Goal: Task Accomplishment & Management: Use online tool/utility

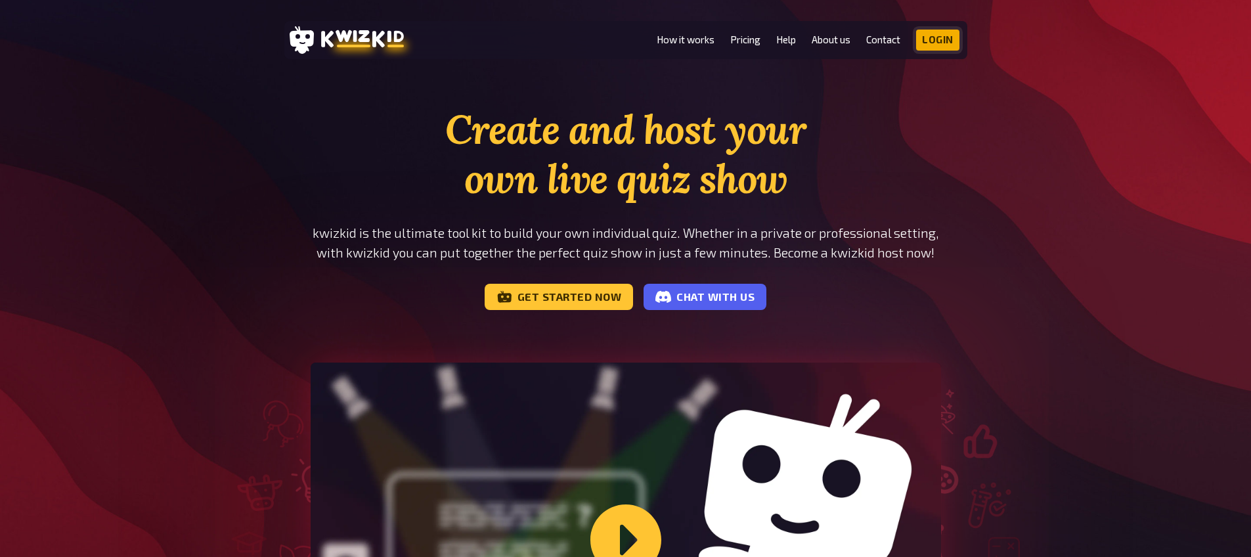
click at [951, 33] on link "Login" at bounding box center [937, 40] width 43 height 21
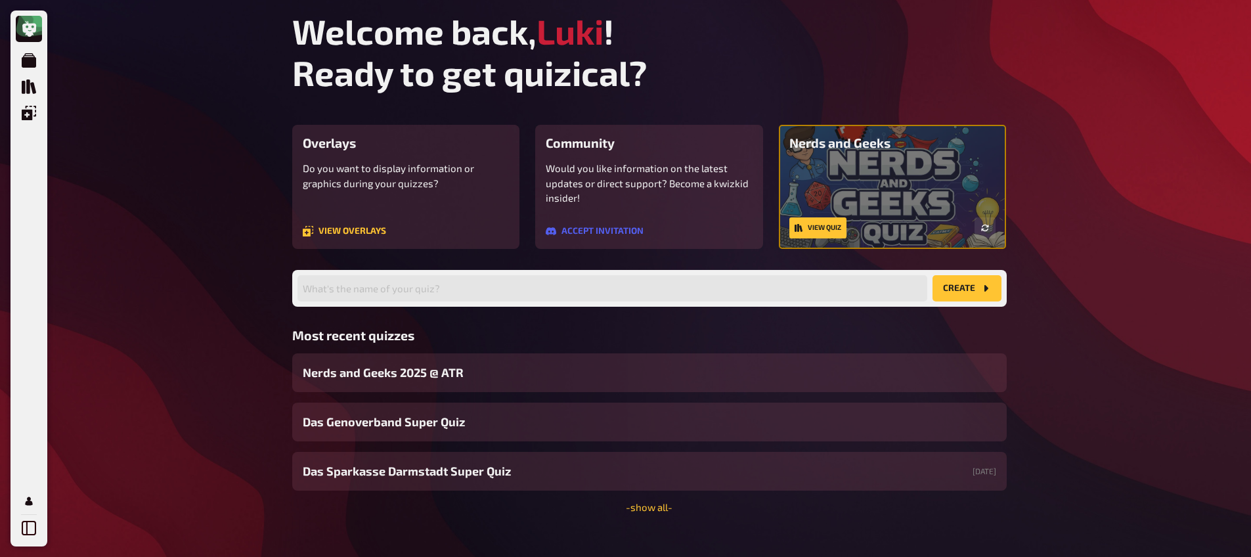
scroll to position [19, 0]
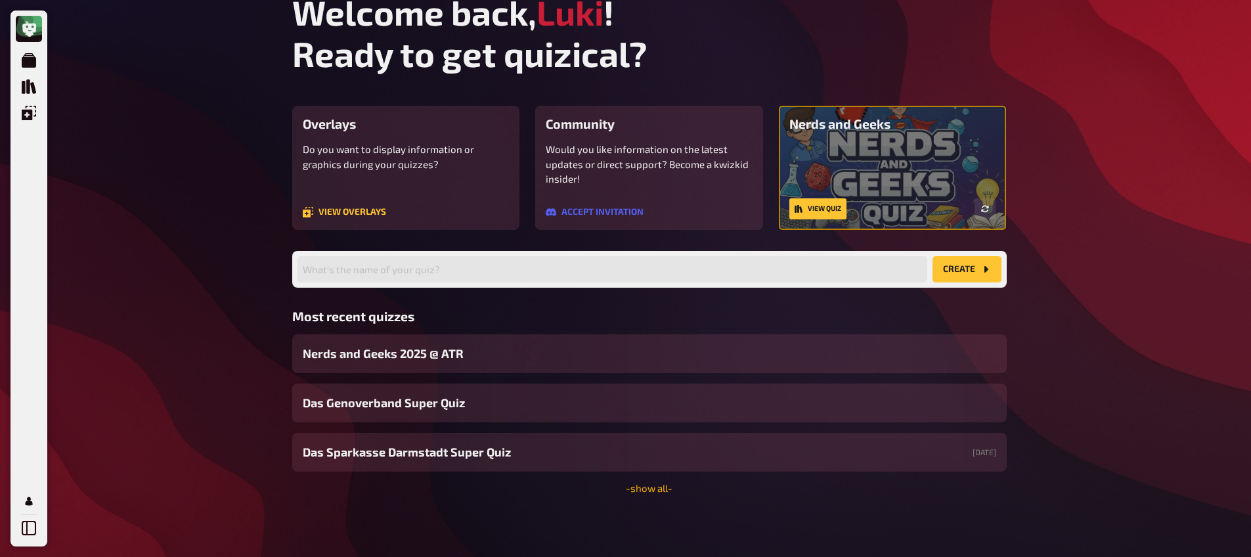
click at [655, 493] on link "- show all -" at bounding box center [649, 488] width 47 height 12
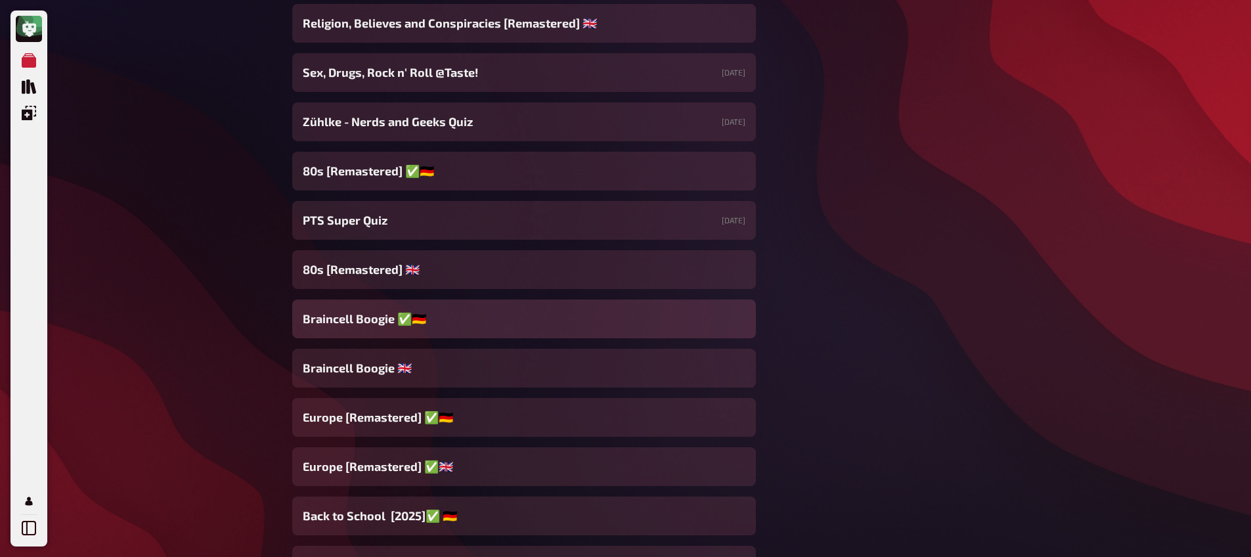
scroll to position [687, 0]
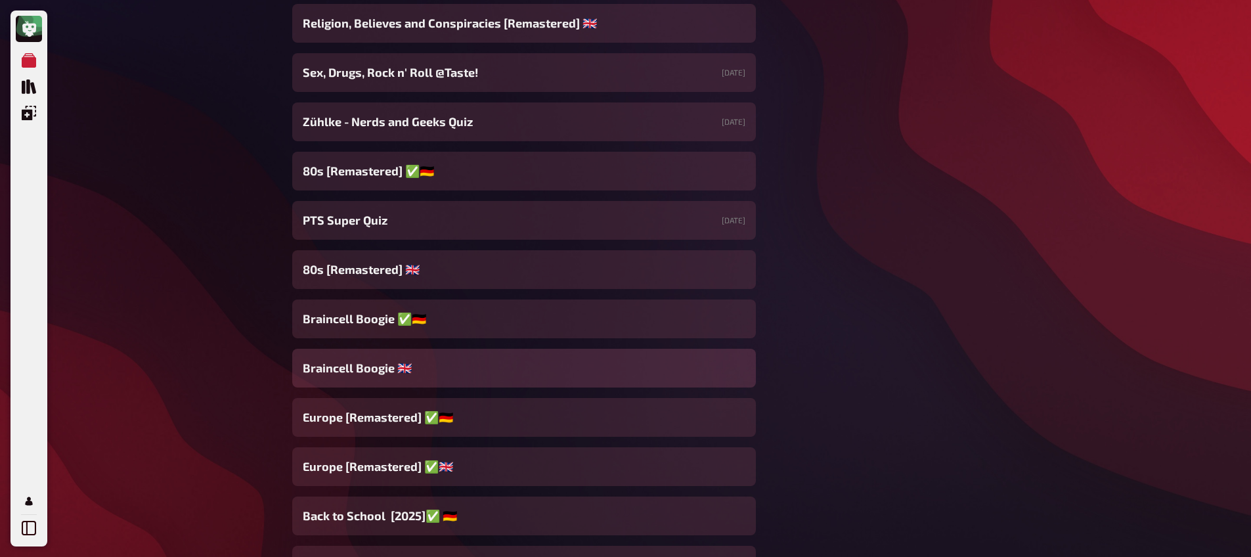
click at [479, 377] on div "Braincell Boogie 🇬🇧​" at bounding box center [523, 368] width 463 height 39
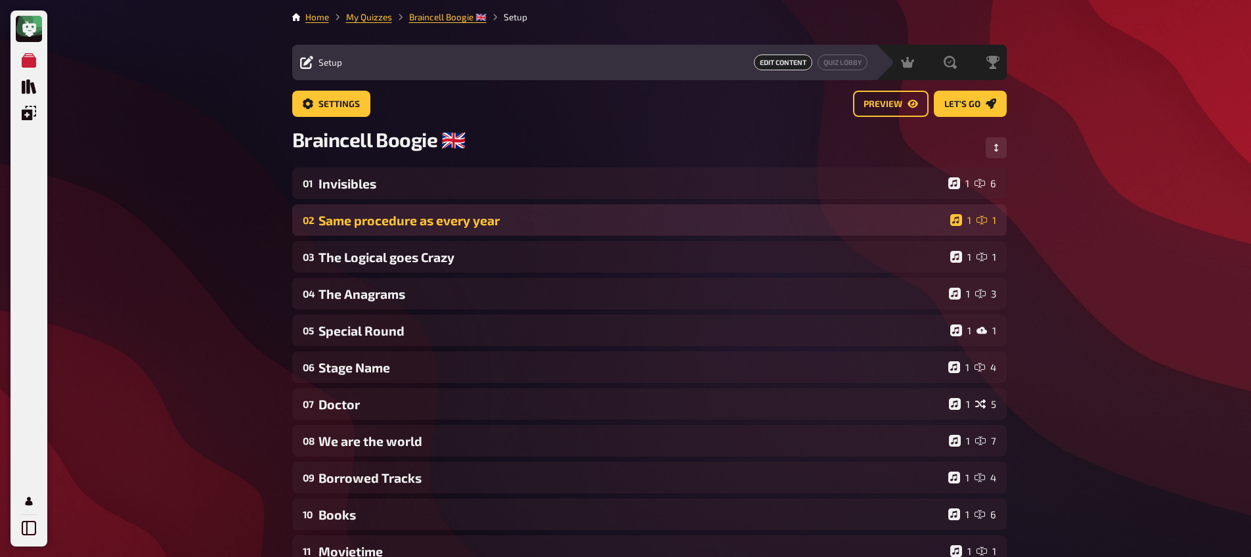
click at [469, 224] on div "Same procedure as every year" at bounding box center [631, 220] width 626 height 15
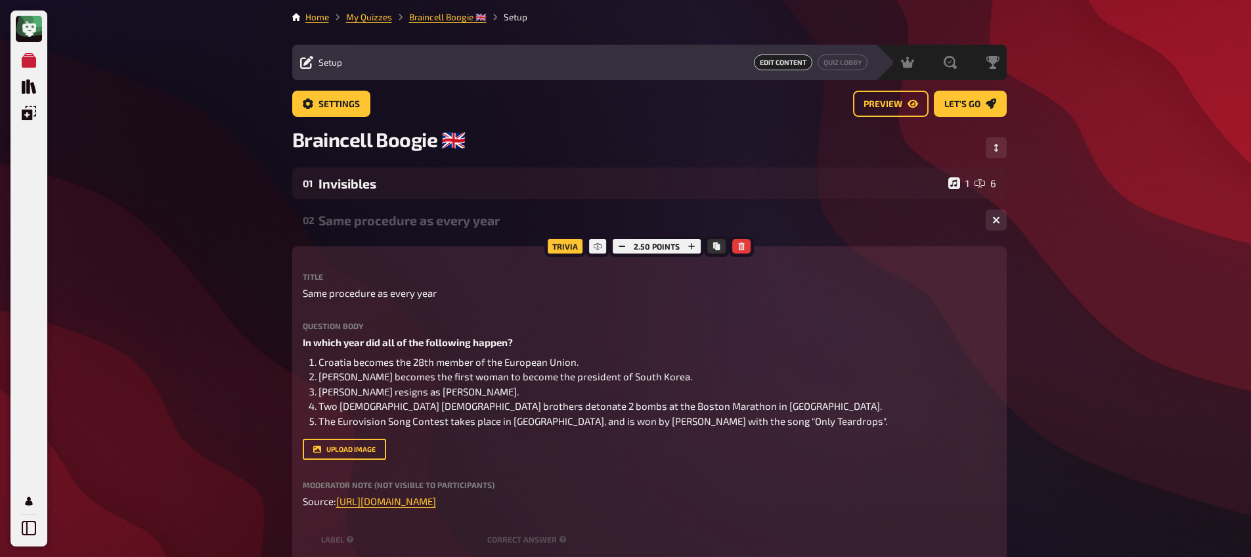
drag, startPoint x: 469, startPoint y: 224, endPoint x: 463, endPoint y: 198, distance: 26.3
click at [469, 224] on div "Same procedure as every year" at bounding box center [646, 220] width 657 height 15
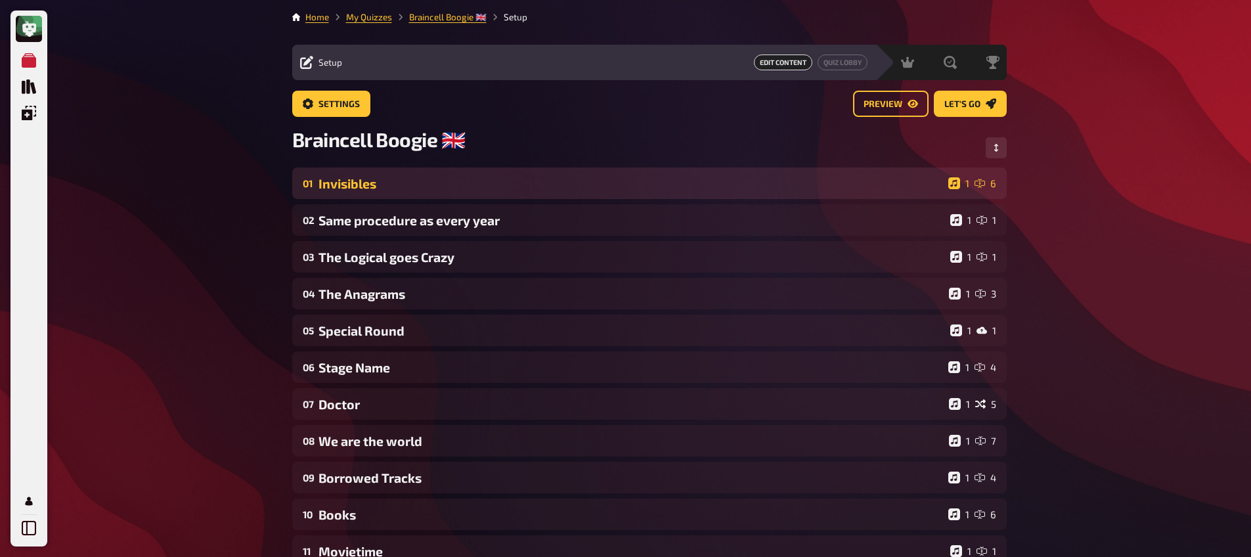
click at [457, 177] on div "Invisibles" at bounding box center [630, 183] width 624 height 15
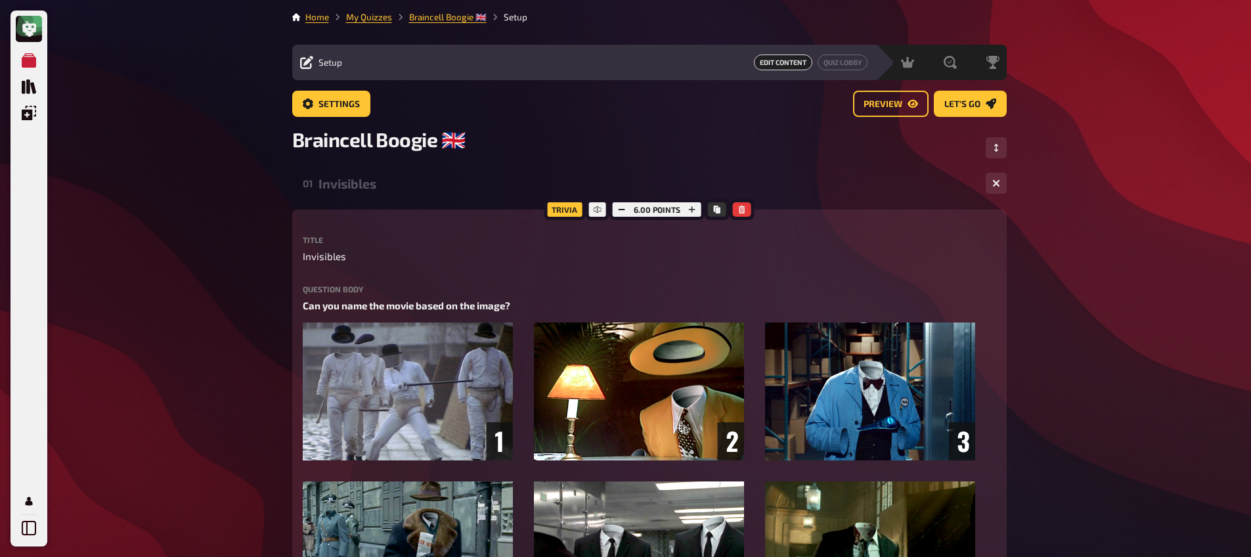
click at [457, 184] on div "Invisibles" at bounding box center [646, 183] width 657 height 15
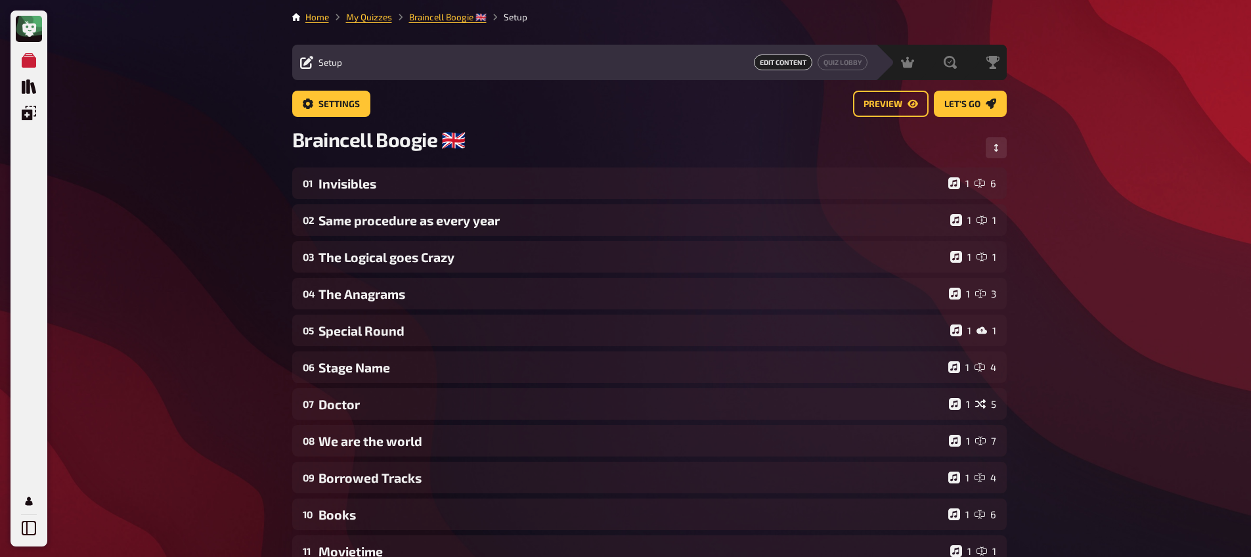
scroll to position [26, 0]
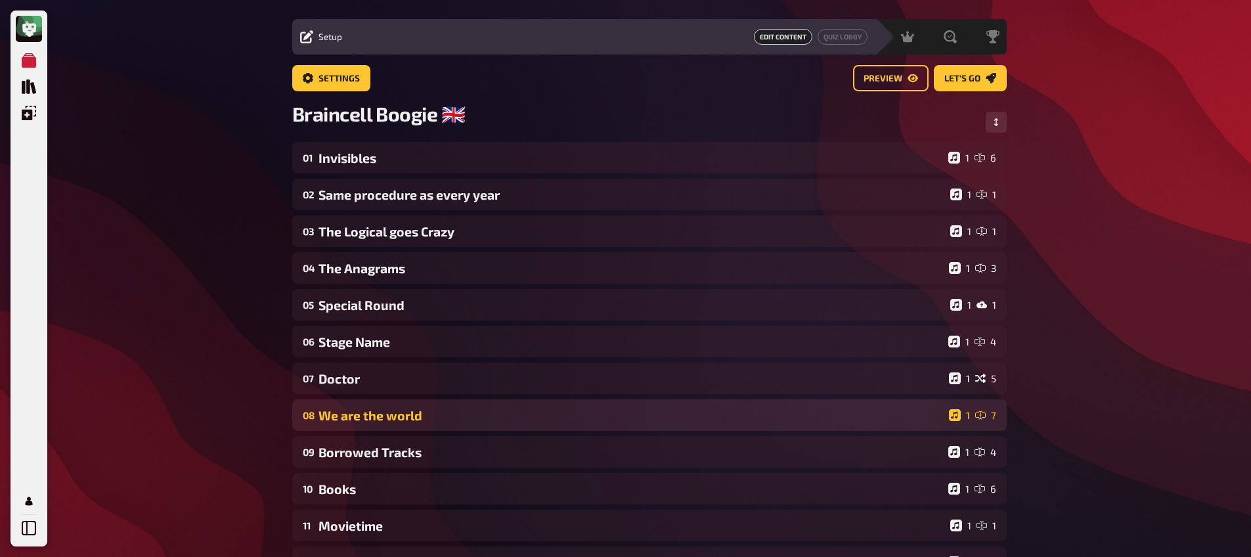
click at [447, 424] on div "08 We are the world 1 7" at bounding box center [649, 415] width 714 height 32
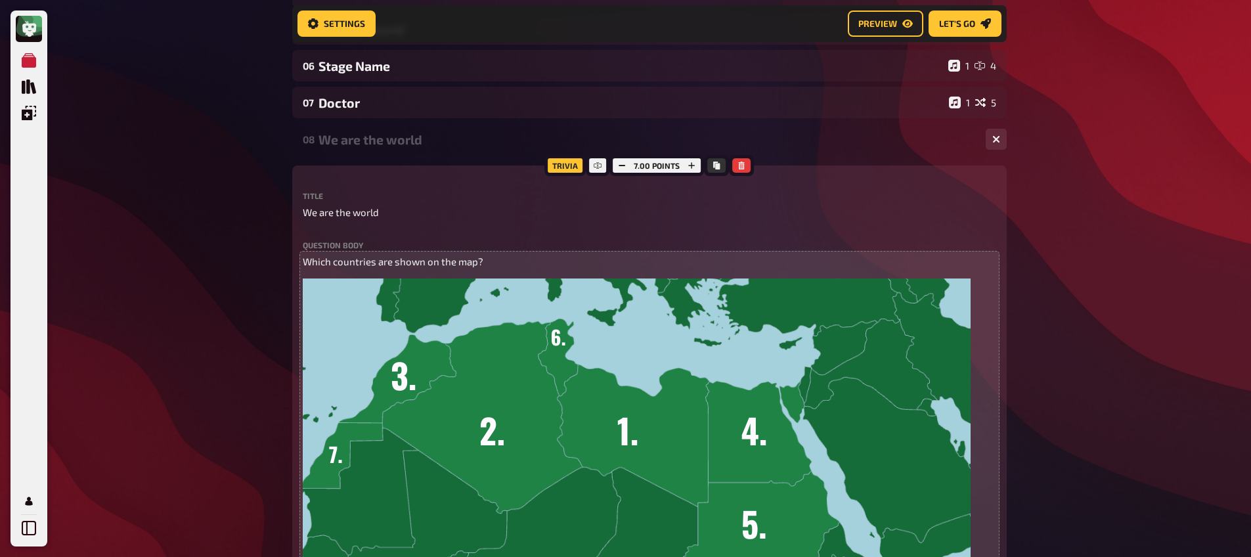
scroll to position [320, 0]
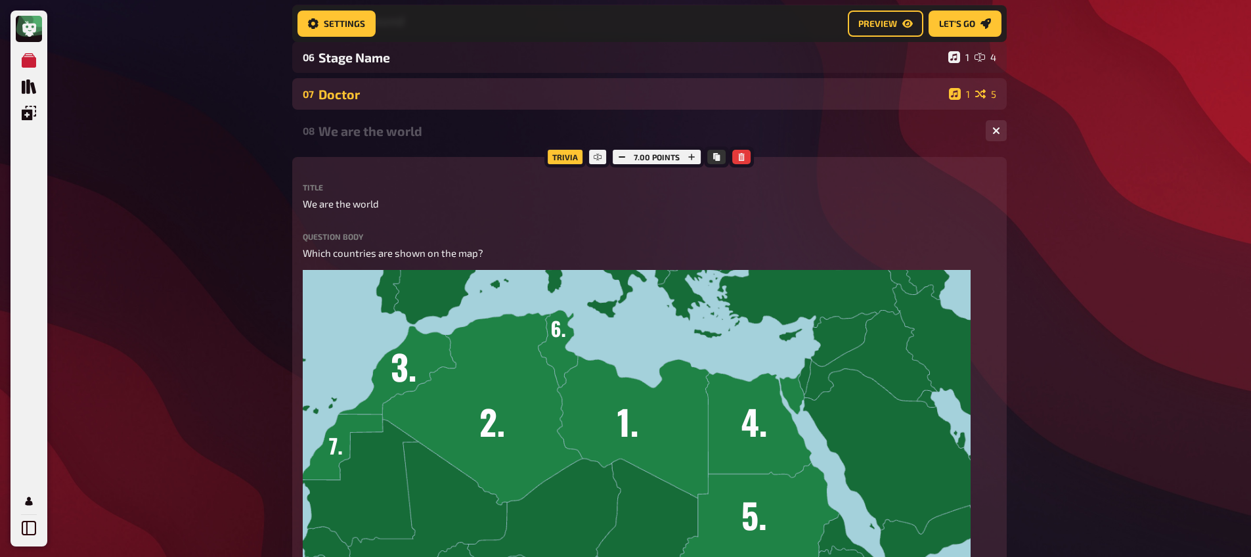
click at [404, 84] on div "07 Doctor 1 5" at bounding box center [649, 94] width 714 height 32
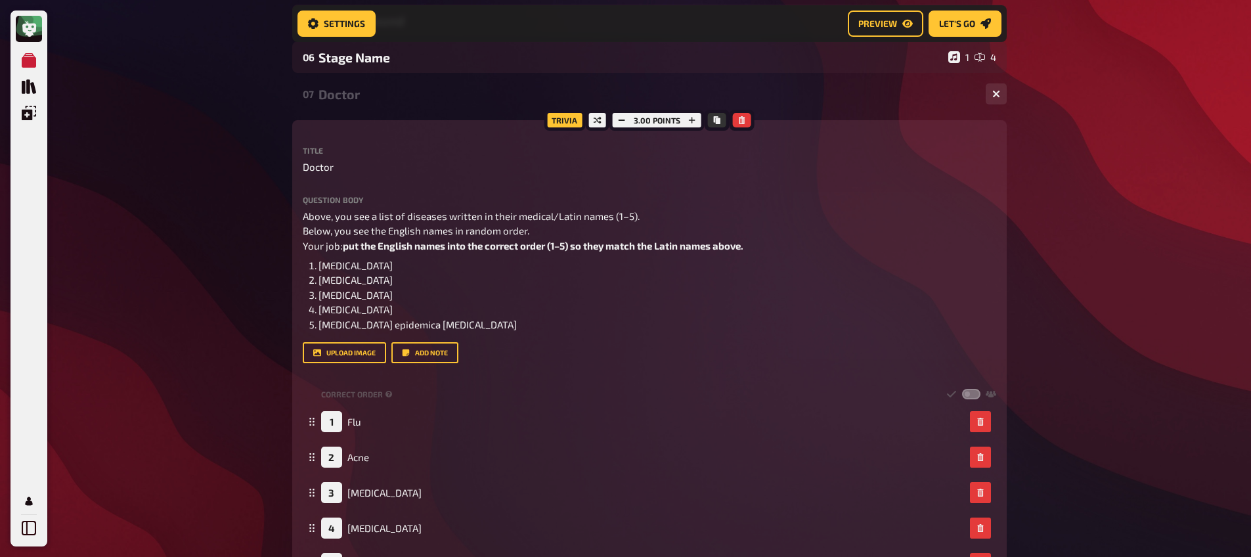
click at [403, 89] on div "Doctor" at bounding box center [646, 94] width 657 height 15
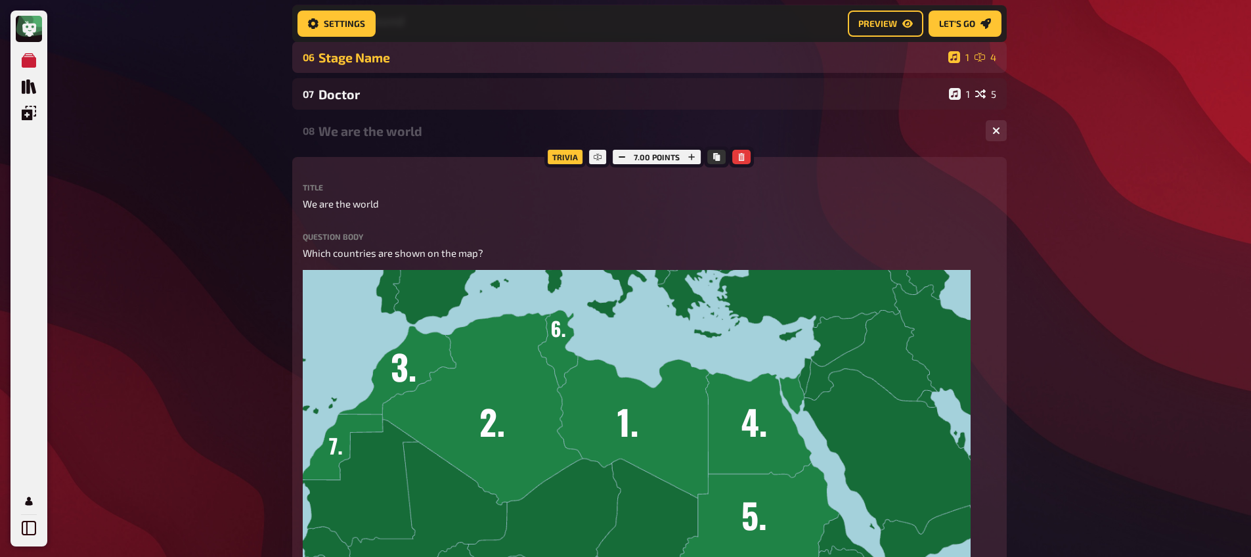
click at [395, 60] on div "Stage Name" at bounding box center [630, 57] width 624 height 15
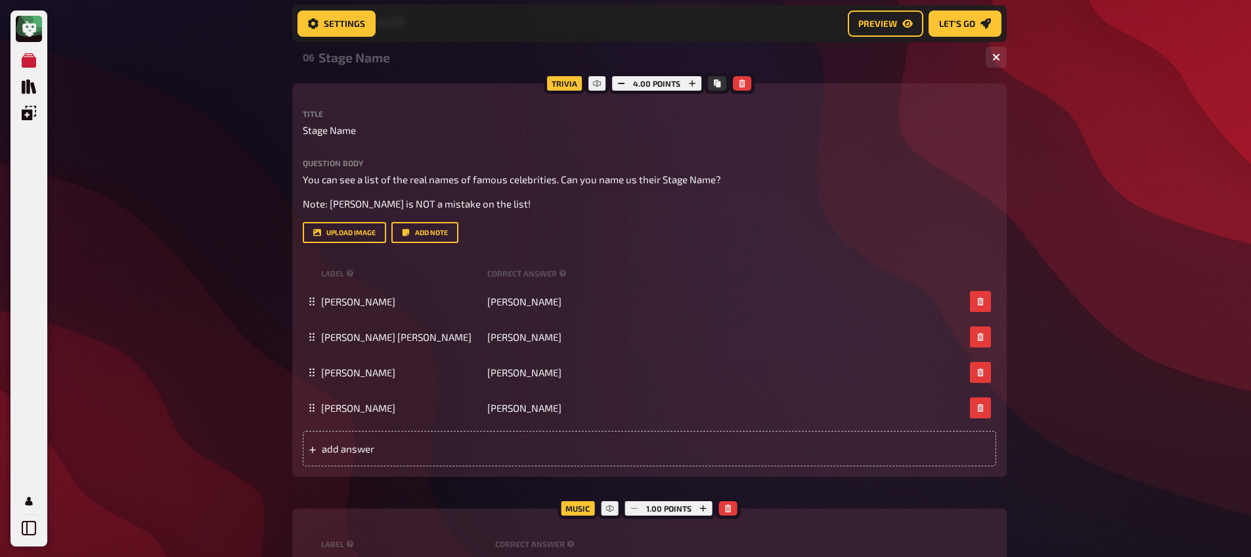
click at [395, 60] on div "Stage Name" at bounding box center [646, 57] width 657 height 15
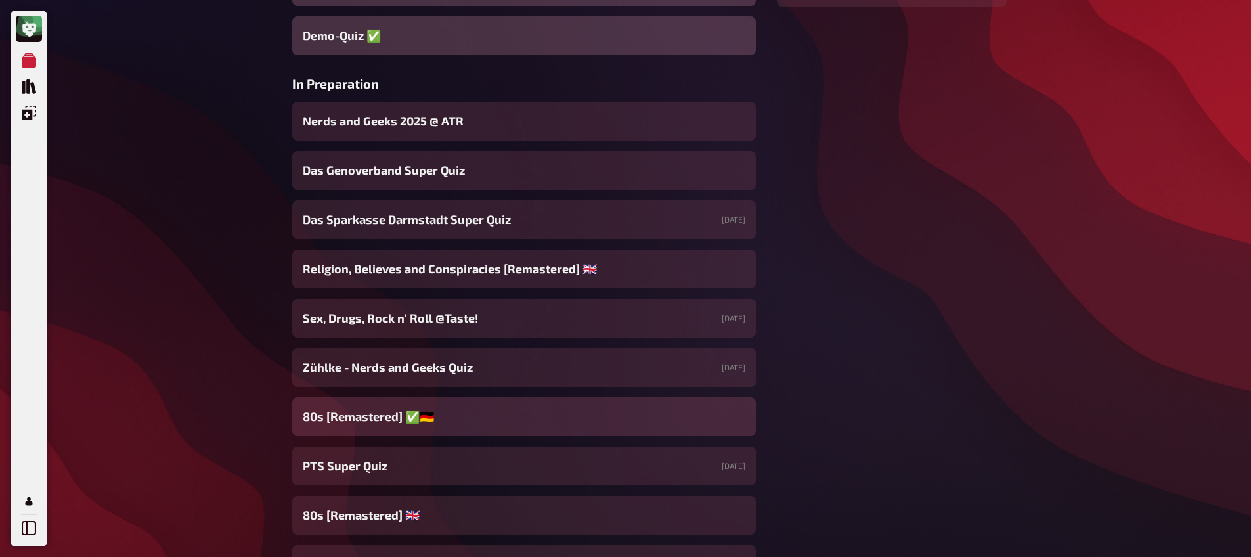
scroll to position [494, 0]
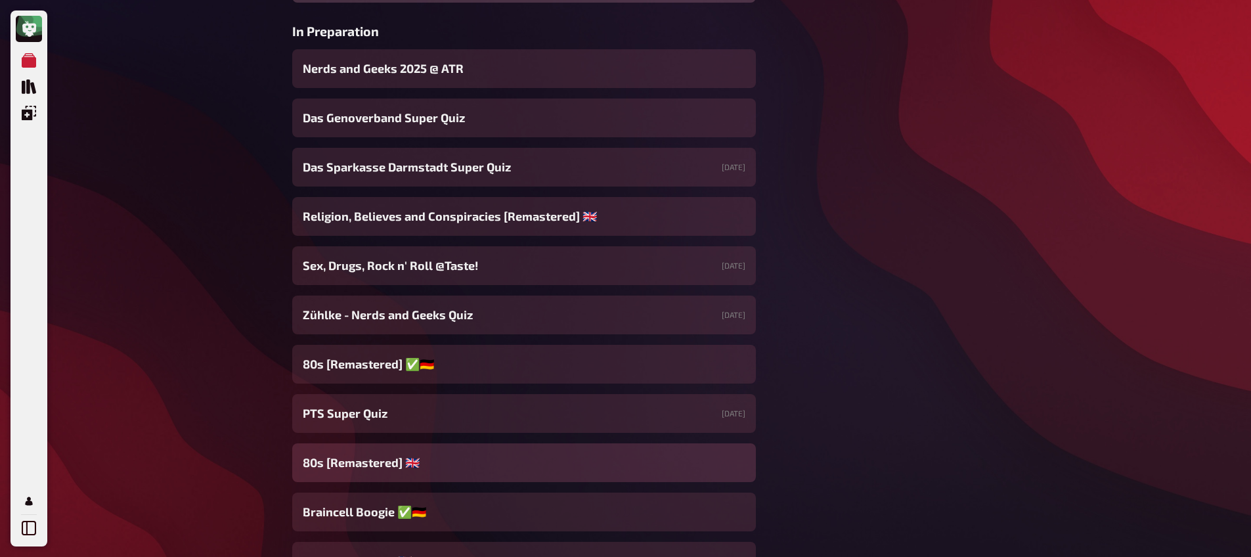
click at [414, 460] on span "80s [Remastered] ​🇬🇧​" at bounding box center [361, 463] width 117 height 18
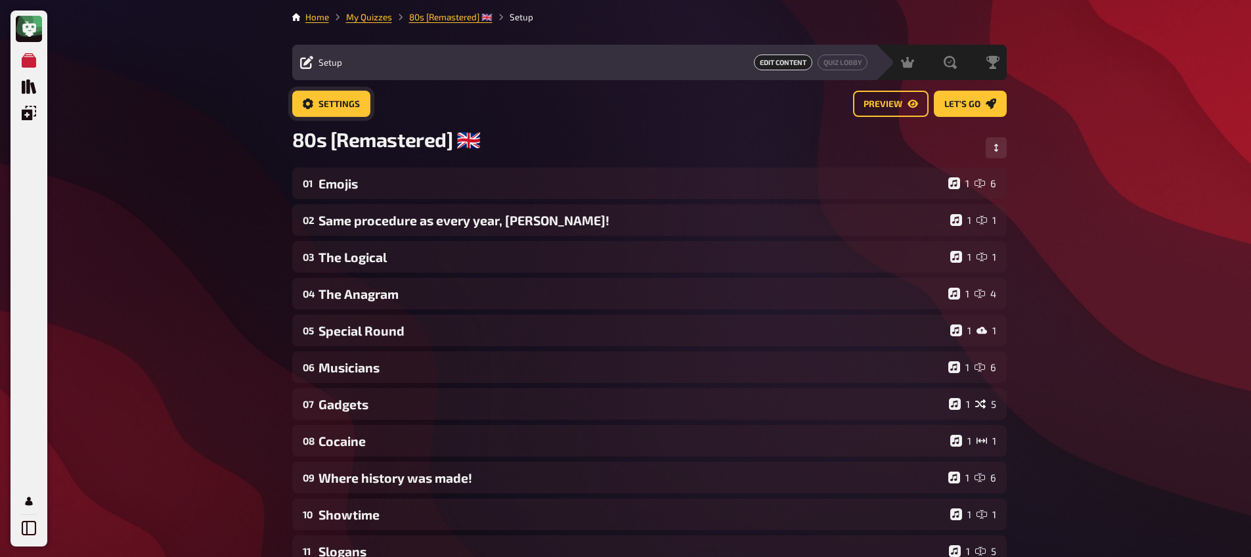
click at [366, 108] on link "Settings" at bounding box center [331, 104] width 78 height 26
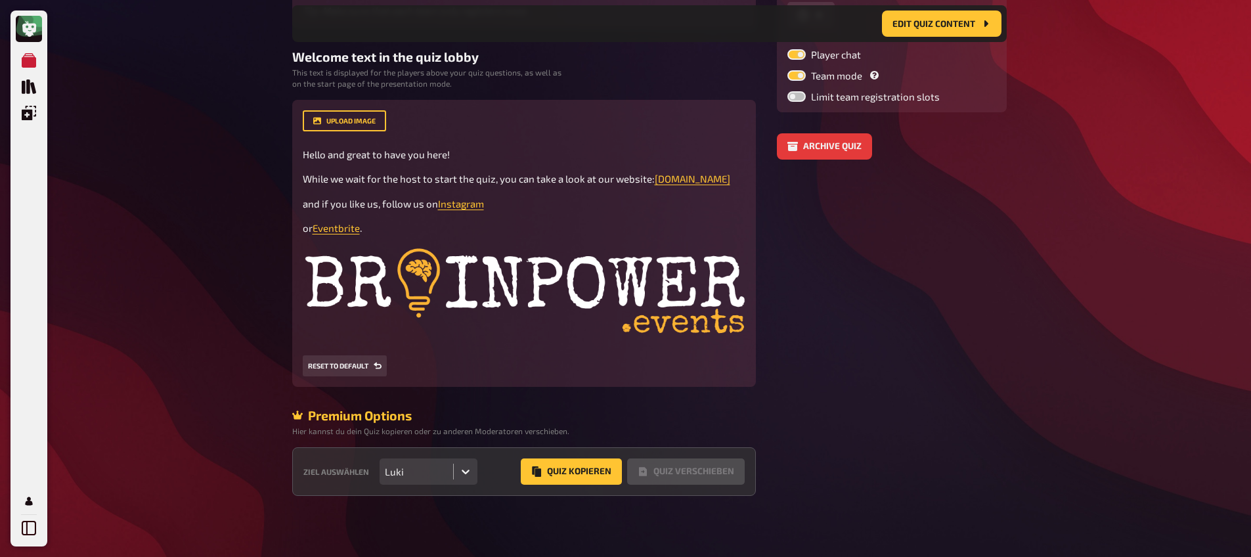
scroll to position [279, 0]
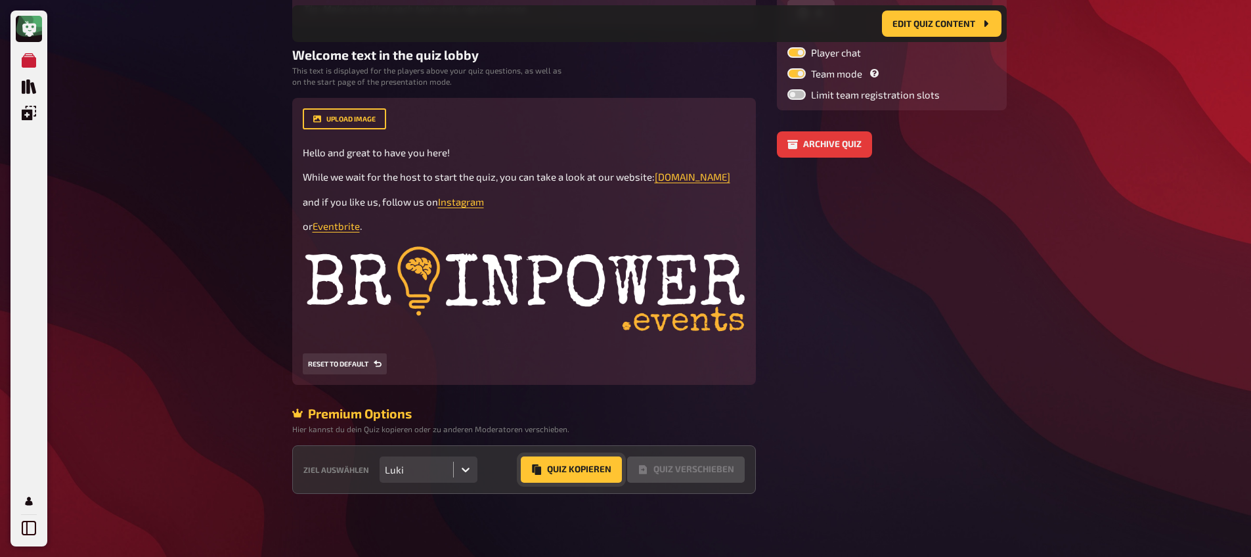
click at [569, 481] on button "Quiz Kopieren" at bounding box center [571, 469] width 101 height 26
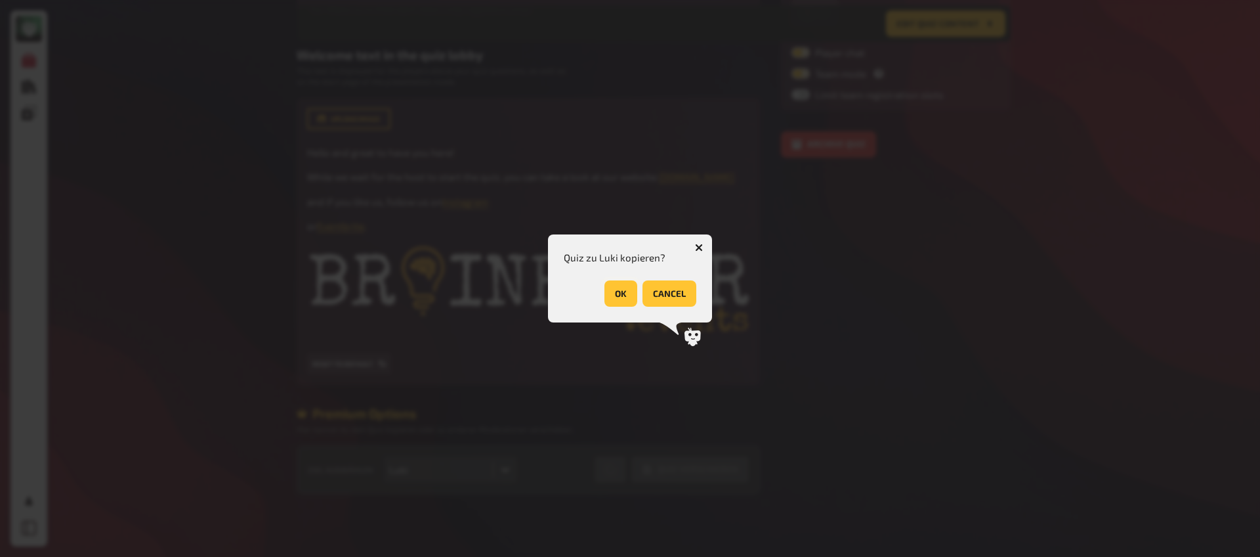
click at [607, 291] on button "OK" at bounding box center [621, 293] width 33 height 26
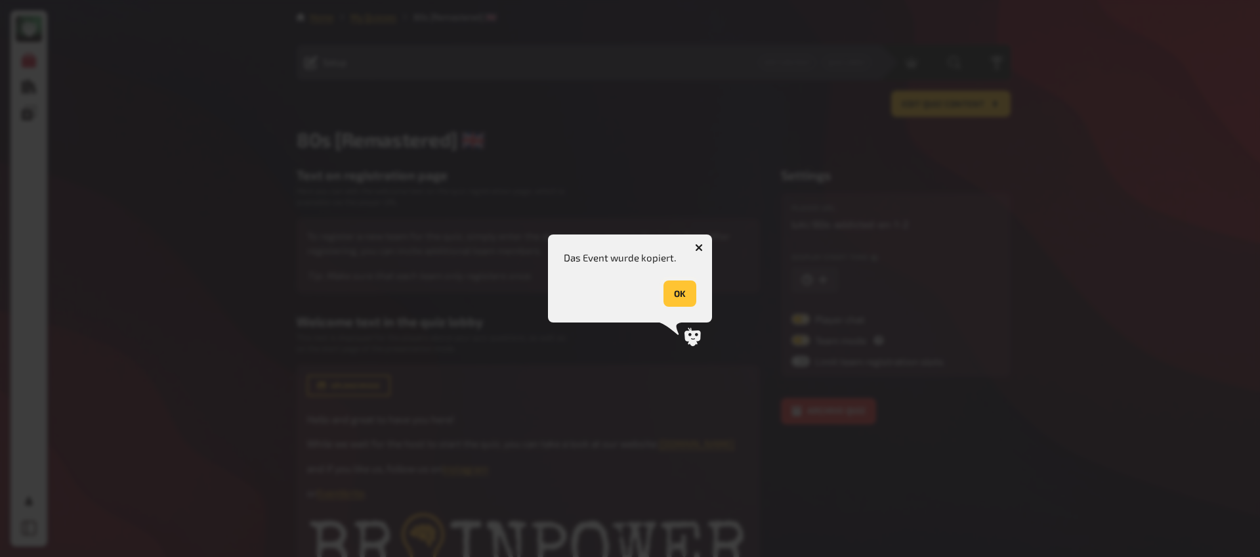
click at [688, 288] on button "OK" at bounding box center [680, 293] width 33 height 26
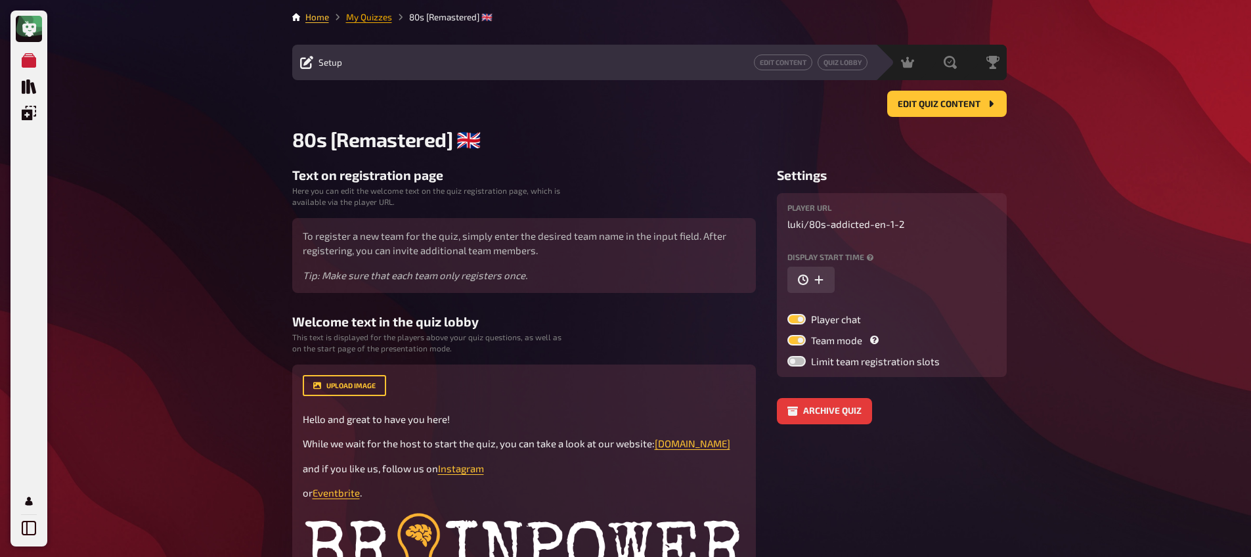
click at [362, 20] on link "My Quizzes" at bounding box center [369, 17] width 46 height 11
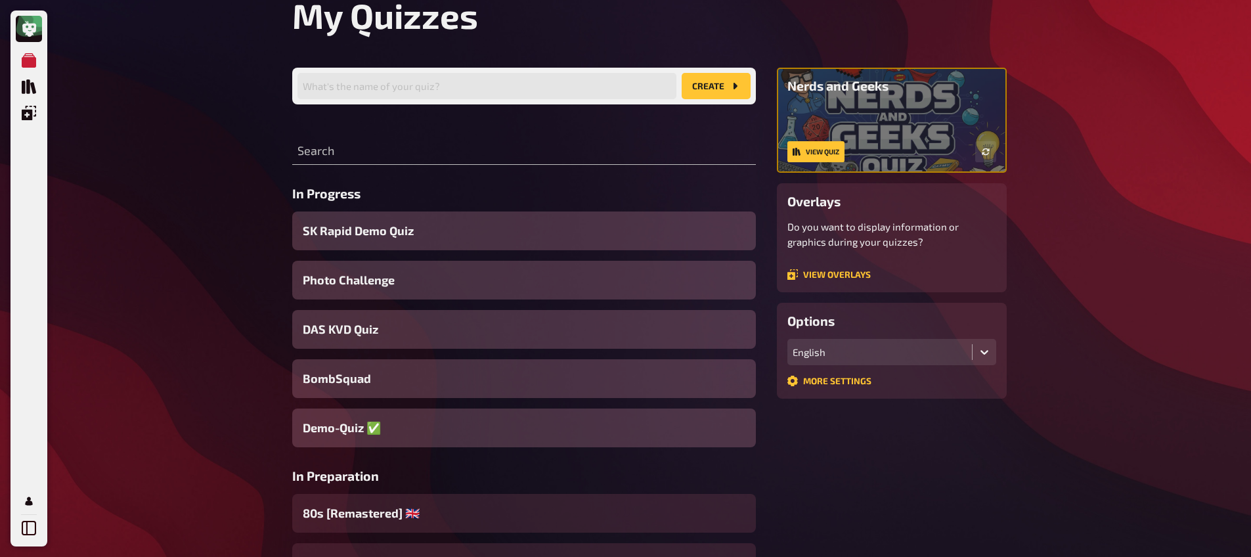
scroll to position [121, 0]
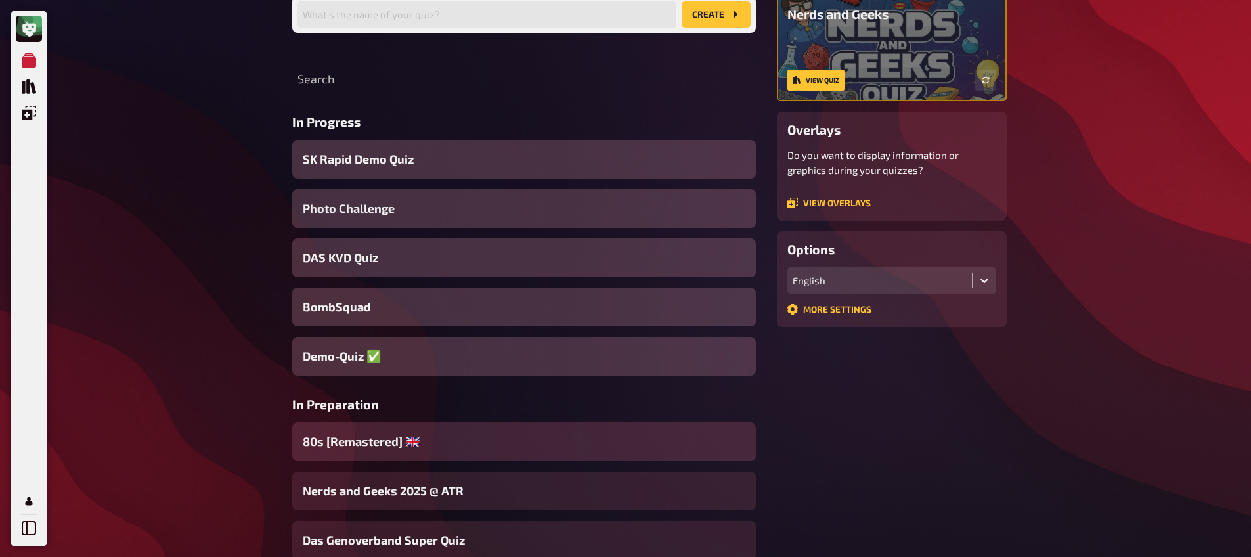
click at [407, 439] on span "80s [Remastered] ​🇬🇧​" at bounding box center [361, 442] width 117 height 18
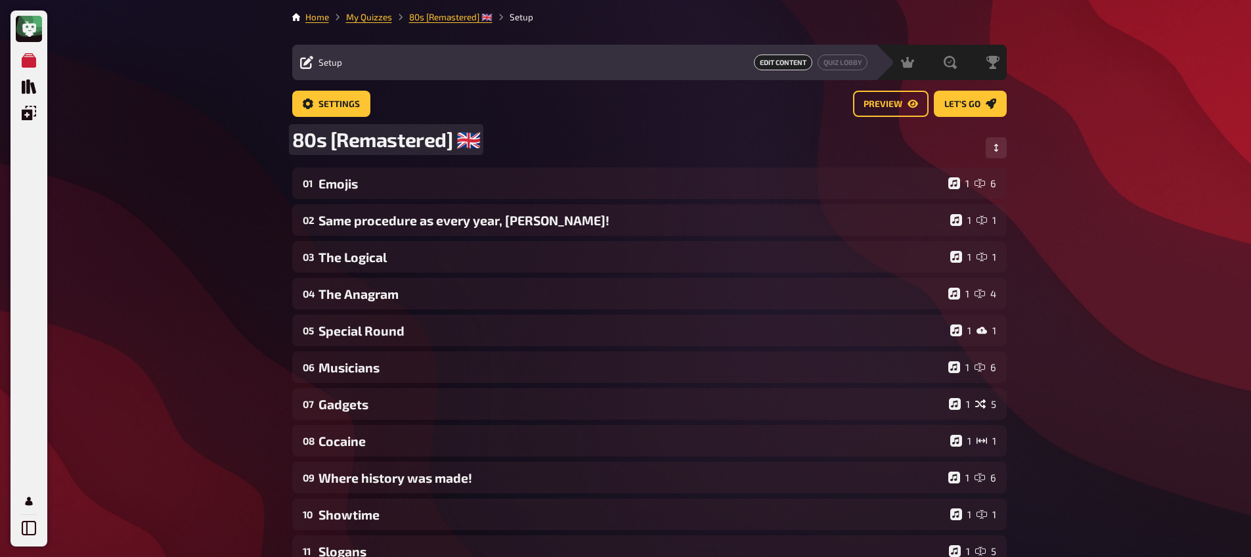
click at [476, 139] on div "80s [Remastered] ​🇬🇧​" at bounding box center [649, 147] width 714 height 40
click at [472, 142] on span "80s [Remastered] ​🇬🇧​" at bounding box center [386, 139] width 188 height 24
click at [475, 136] on span "80s [Remastered] ​🇬🇧@Golden Harp​" at bounding box center [449, 139] width 315 height 24
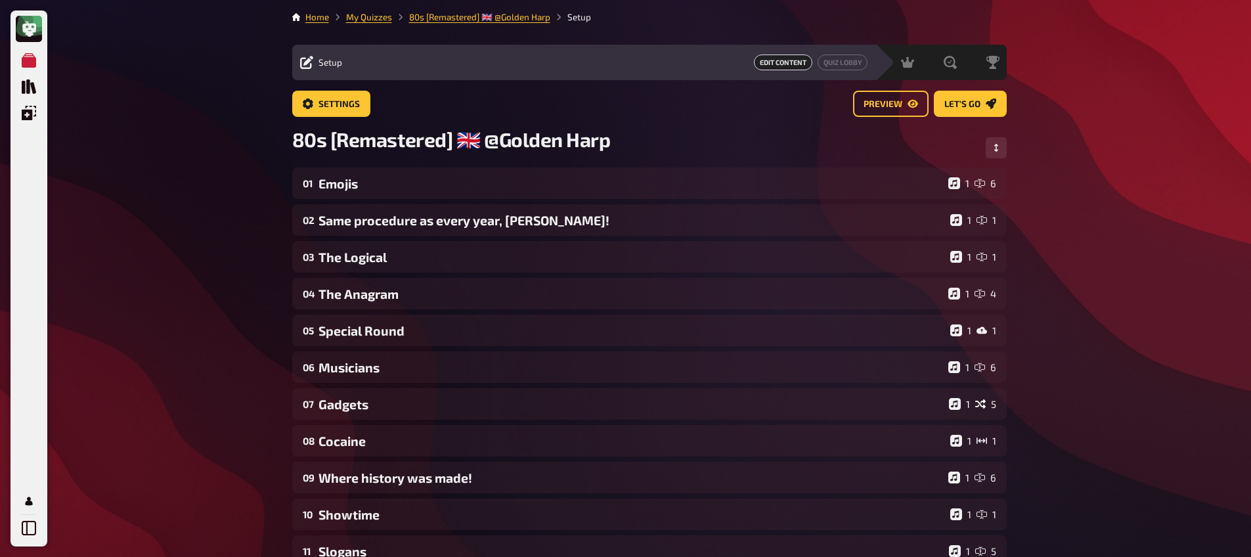
click at [229, 202] on div "My Quizzes Quiz Library Overlays My Account Home My Quizzes 80s [Remastered] ​🇬…" at bounding box center [625, 466] width 1251 height 933
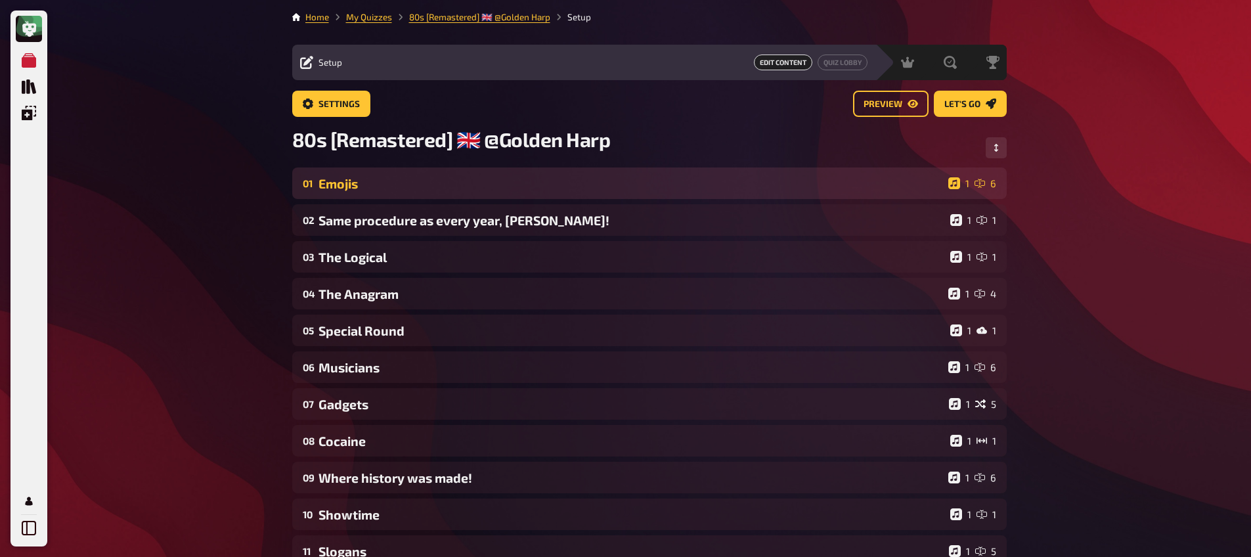
click at [393, 189] on div "Emojis" at bounding box center [630, 183] width 624 height 15
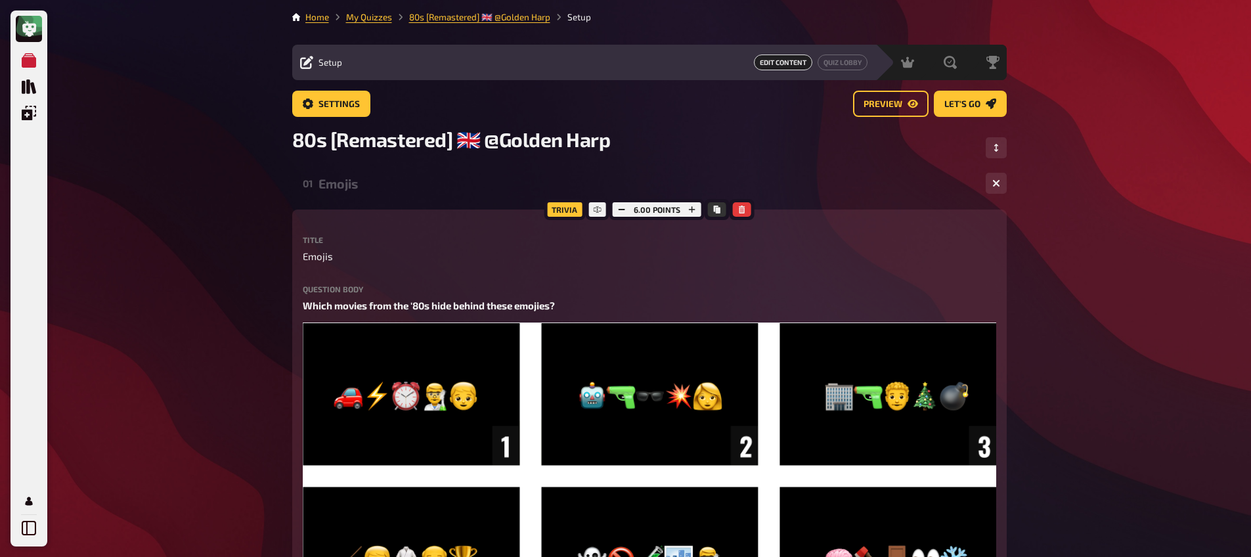
click at [393, 189] on div "Emojis" at bounding box center [646, 183] width 657 height 15
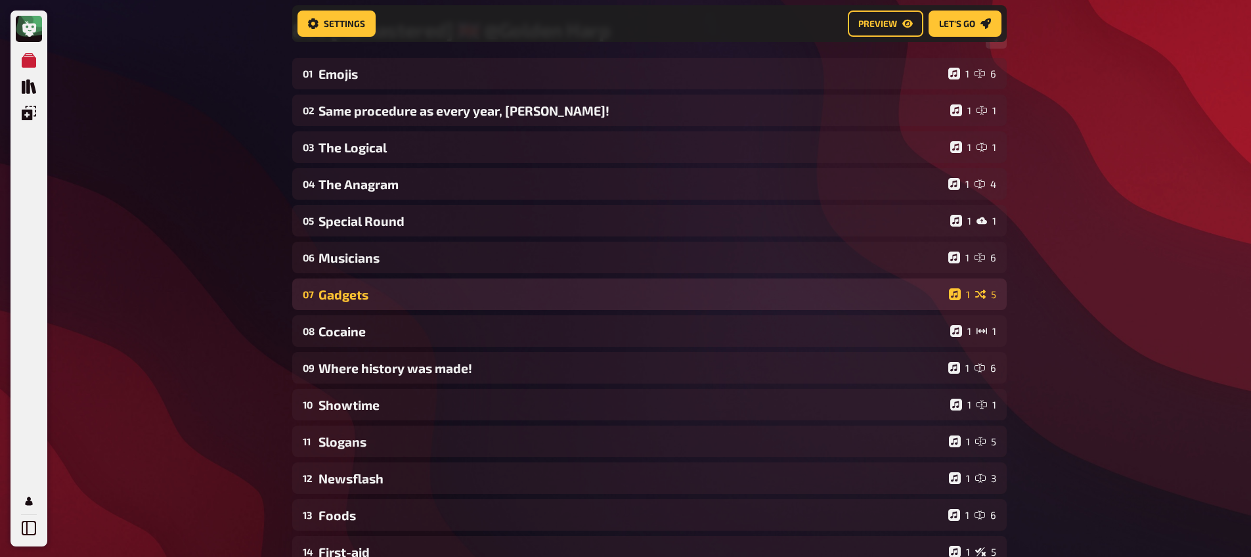
scroll to position [129, 0]
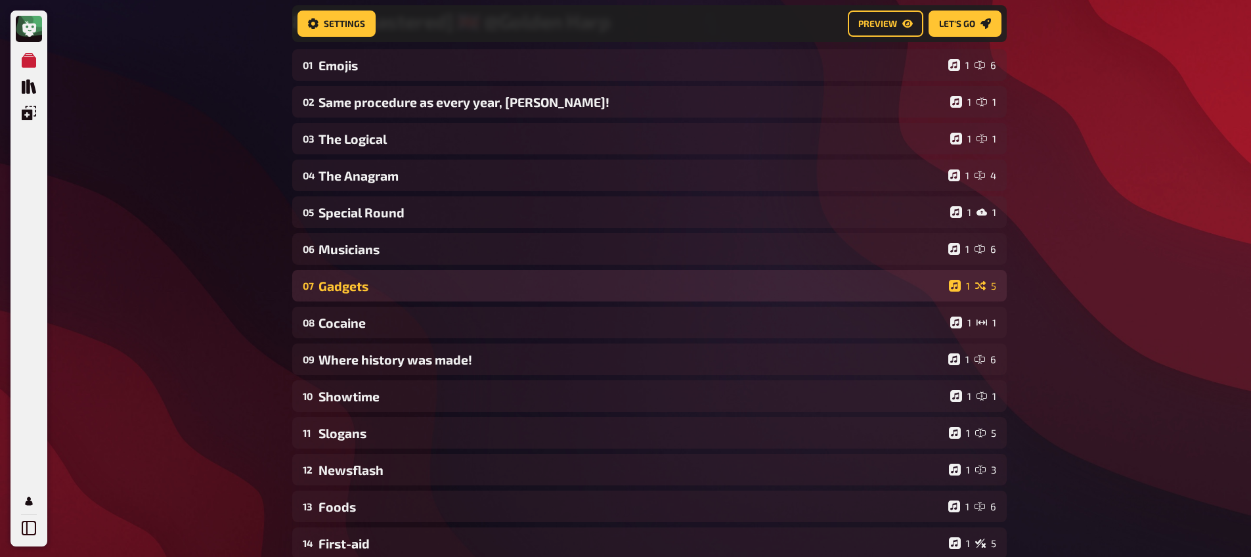
click at [409, 282] on div "Gadgets" at bounding box center [630, 285] width 625 height 15
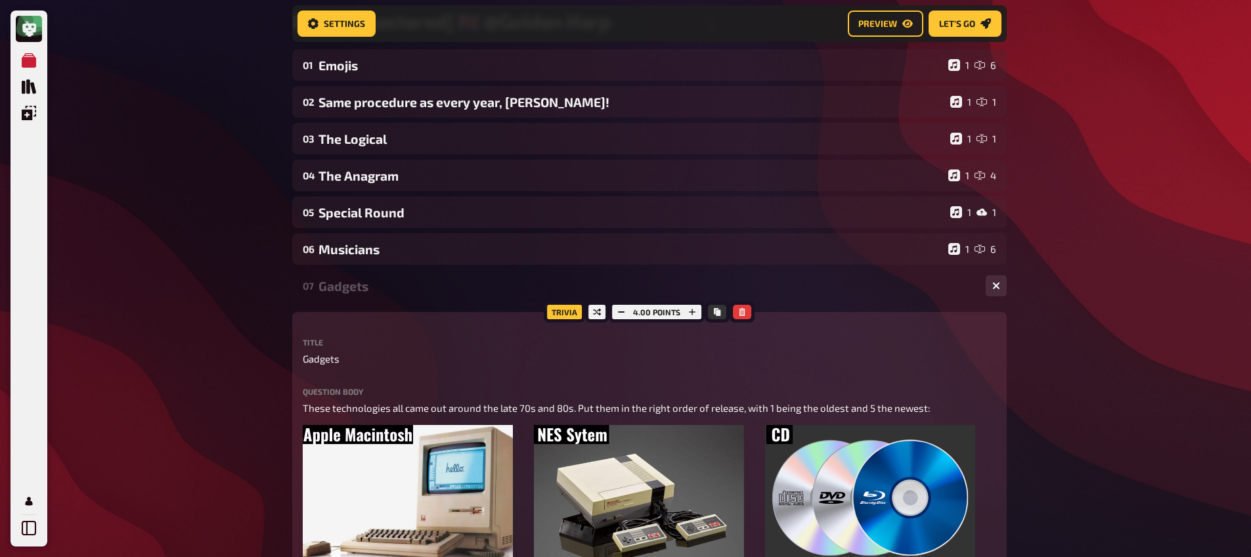
click at [410, 289] on div "Gadgets" at bounding box center [646, 285] width 657 height 15
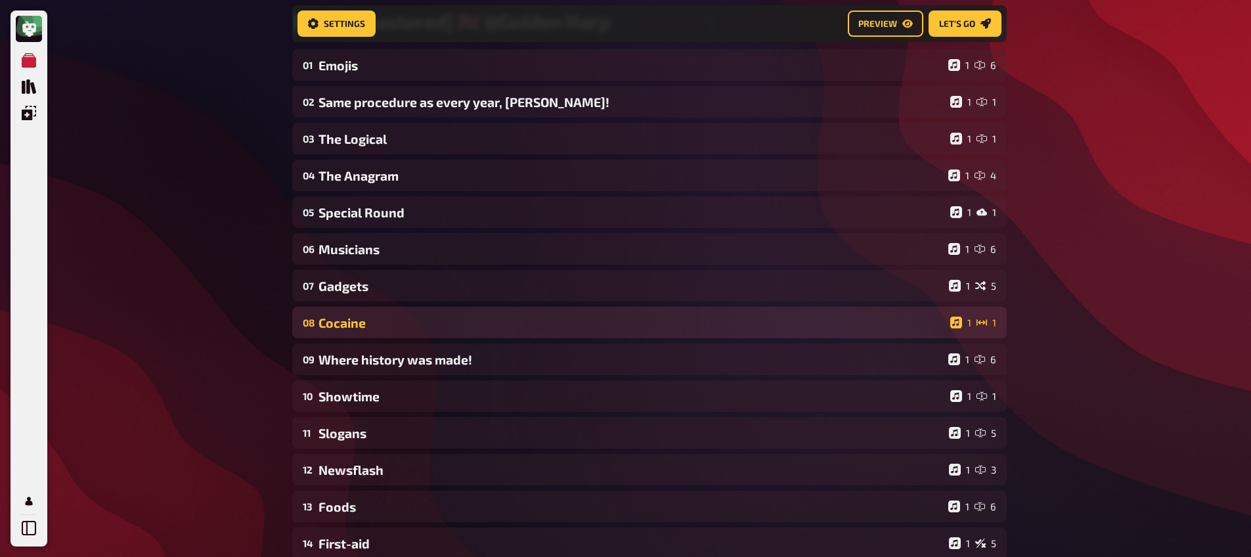
click at [397, 322] on div "Cocaine" at bounding box center [631, 322] width 626 height 15
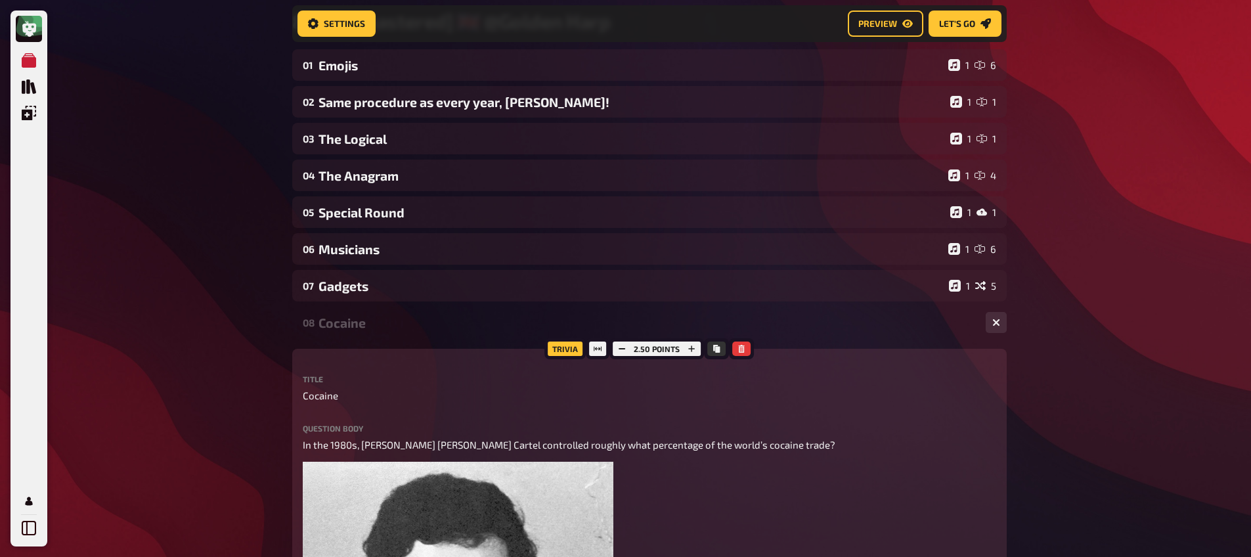
click at [402, 330] on div "Cocaine" at bounding box center [646, 322] width 657 height 15
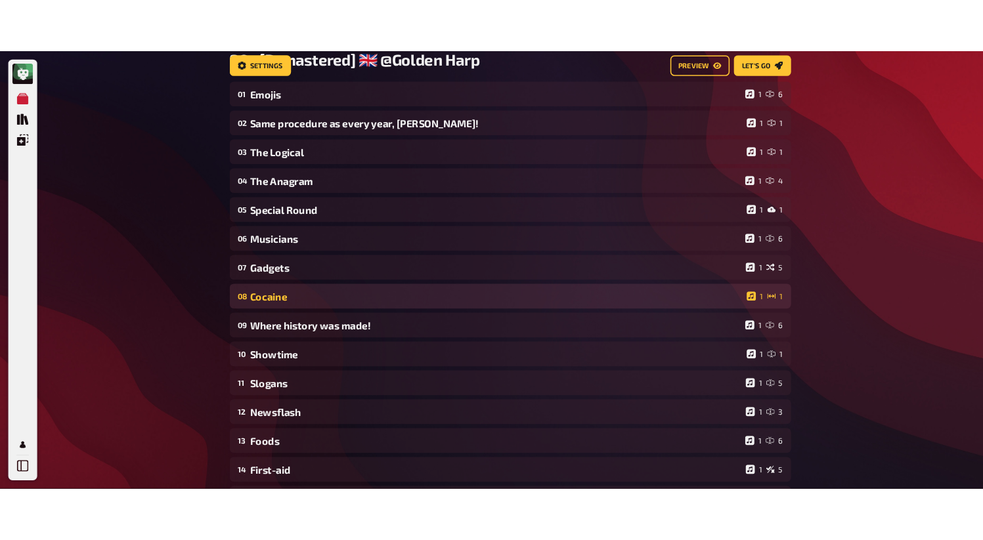
scroll to position [0, 0]
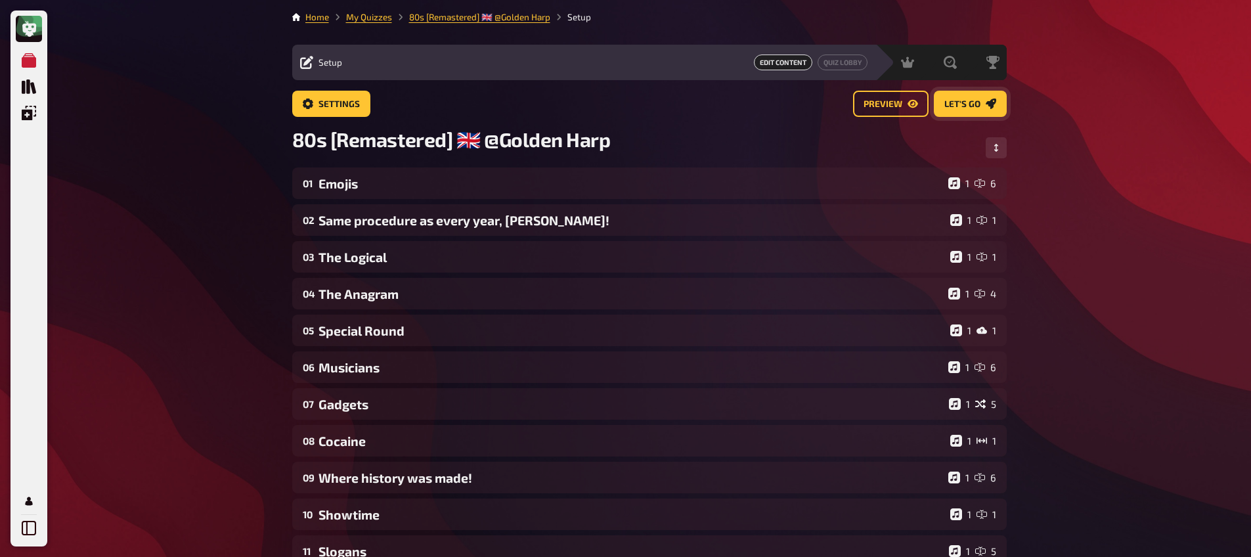
click at [986, 104] on icon "Let's go" at bounding box center [990, 103] width 11 height 11
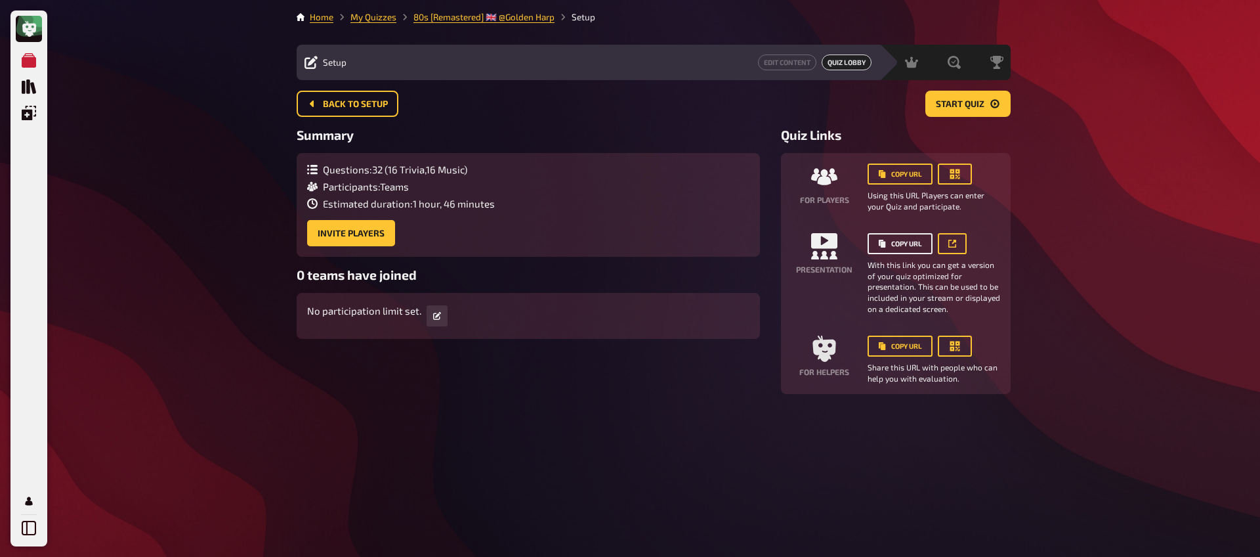
click at [909, 242] on button "Copy URL" at bounding box center [900, 243] width 65 height 21
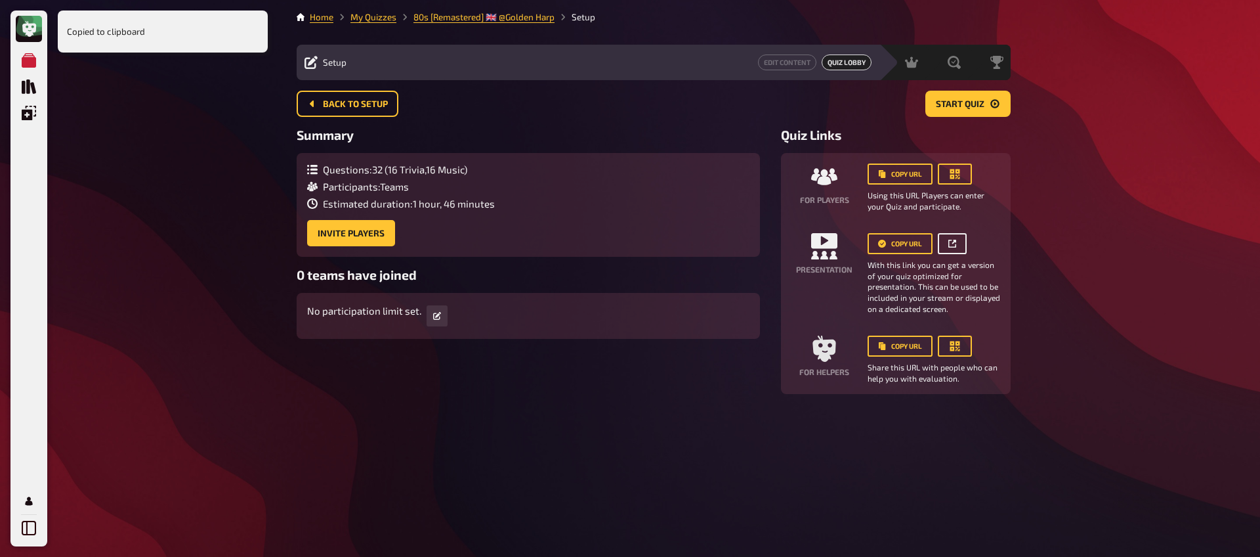
click at [949, 244] on link at bounding box center [952, 243] width 29 height 21
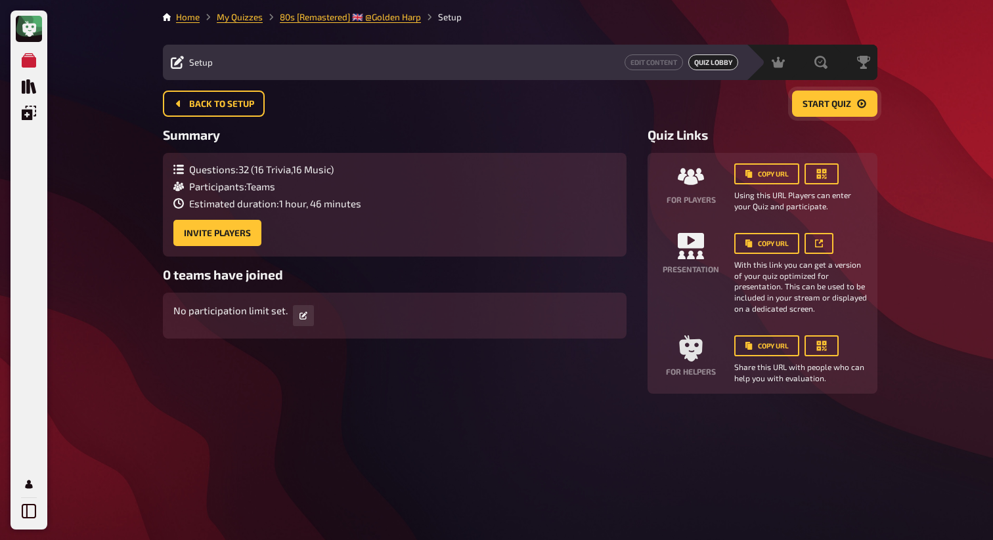
click at [824, 108] on span "Start Quiz" at bounding box center [826, 104] width 49 height 9
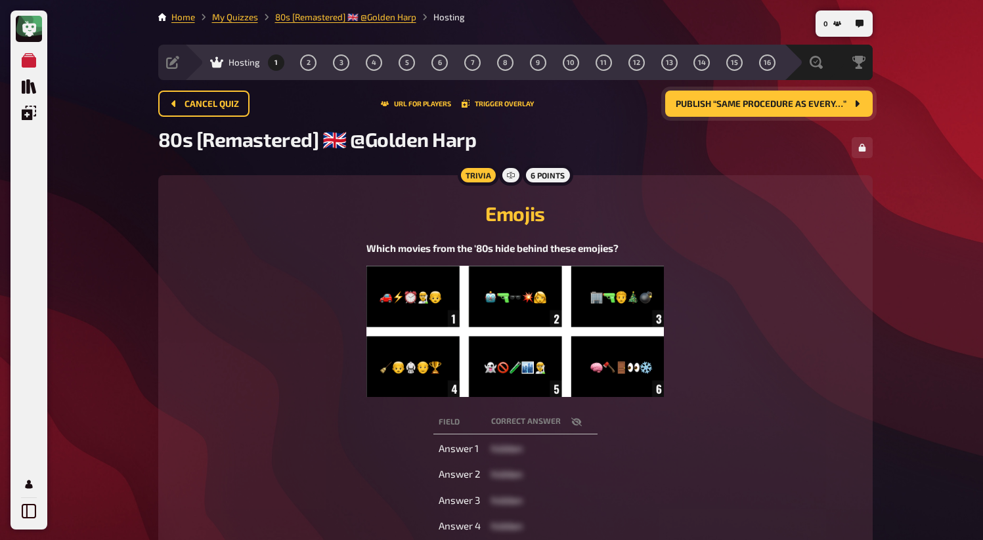
click at [803, 105] on span "Publish “Same procedure as every…”" at bounding box center [761, 104] width 171 height 9
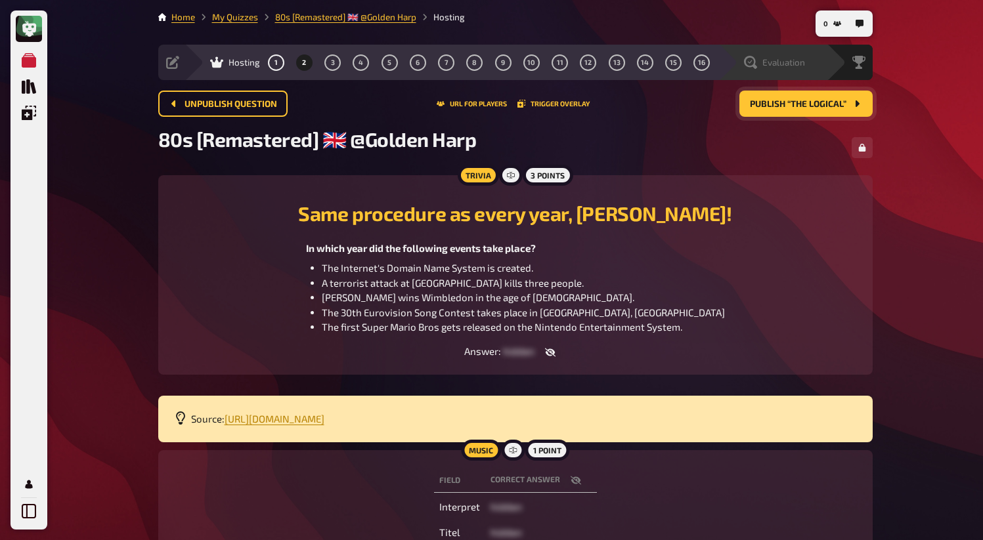
click at [819, 66] on div "Evaluation" at bounding box center [781, 62] width 91 height 13
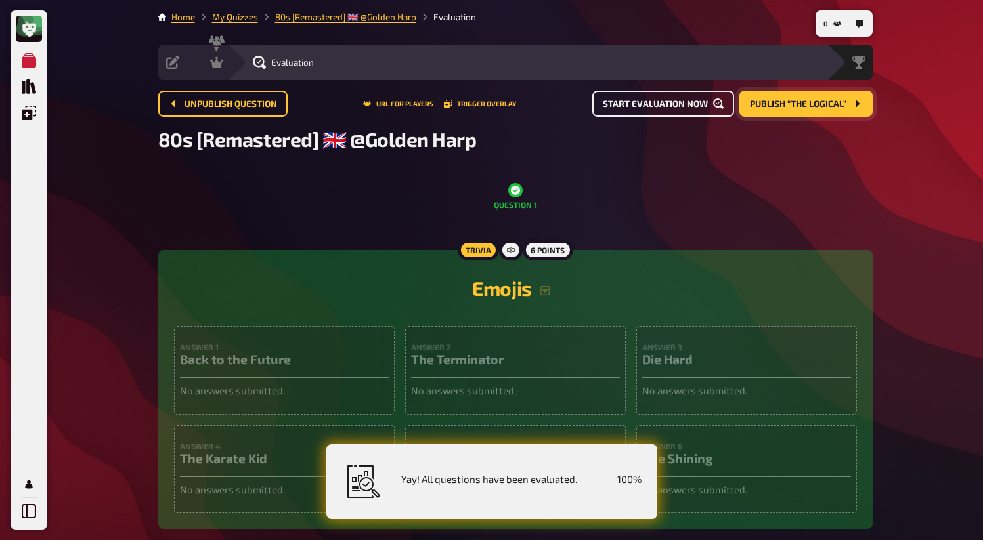
click at [670, 108] on span "Start evaluation now" at bounding box center [655, 104] width 105 height 9
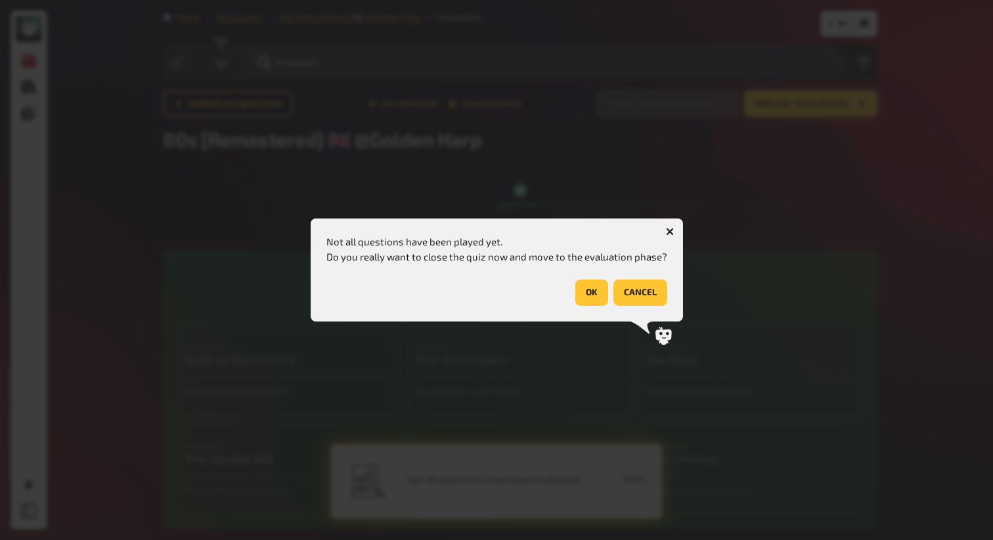
click at [640, 293] on button "cancel" at bounding box center [640, 293] width 54 height 26
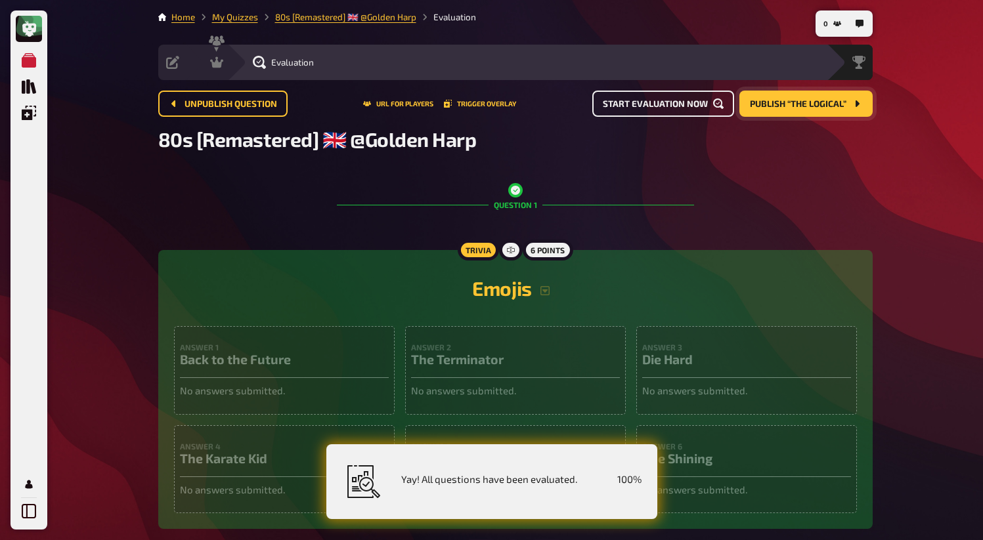
click at [470, 366] on h3 "The Terminator" at bounding box center [515, 359] width 209 height 15
click at [797, 108] on span "Publish “The Logical”" at bounding box center [798, 104] width 97 height 9
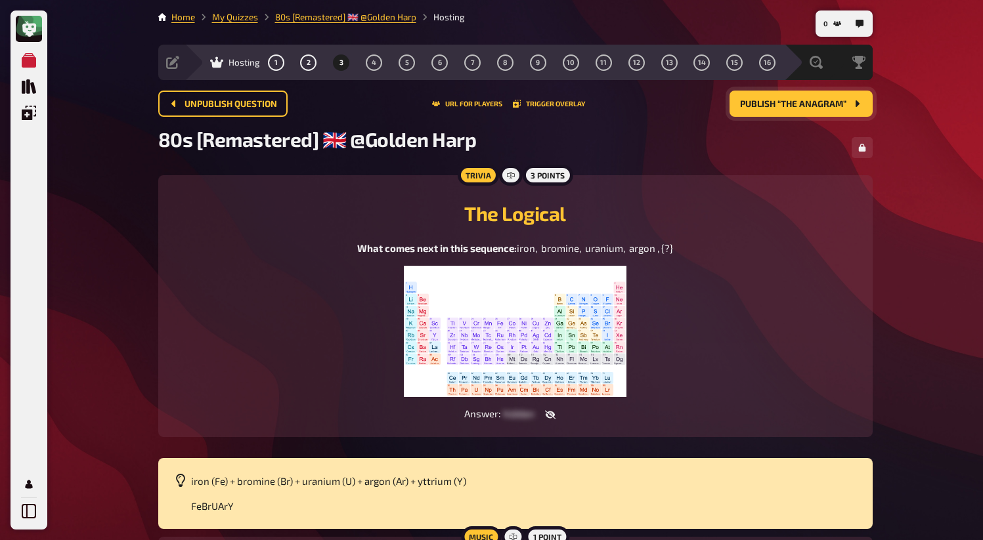
click at [797, 108] on span "Publish “The Anagram”" at bounding box center [793, 104] width 106 height 9
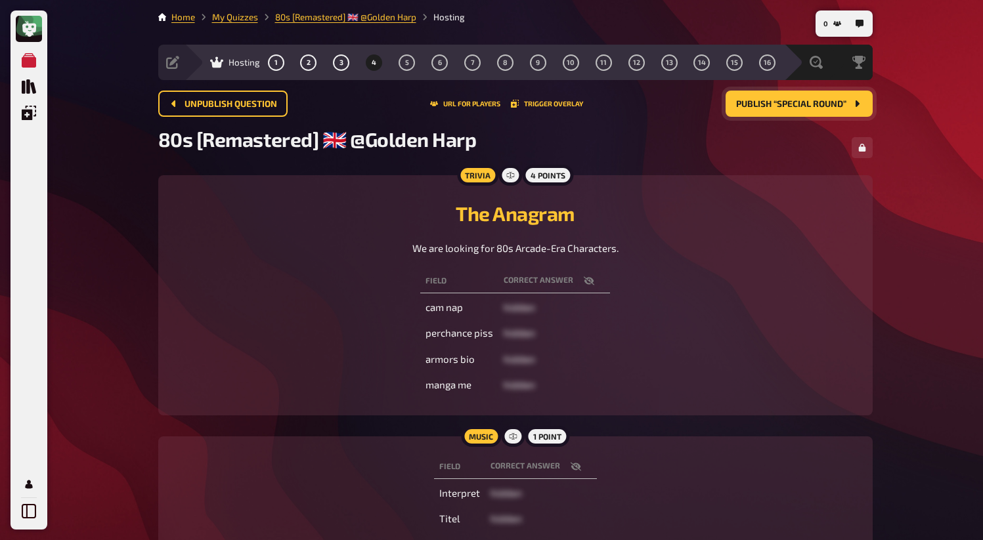
click at [797, 108] on span "Publish “Special Round”" at bounding box center [791, 104] width 110 height 9
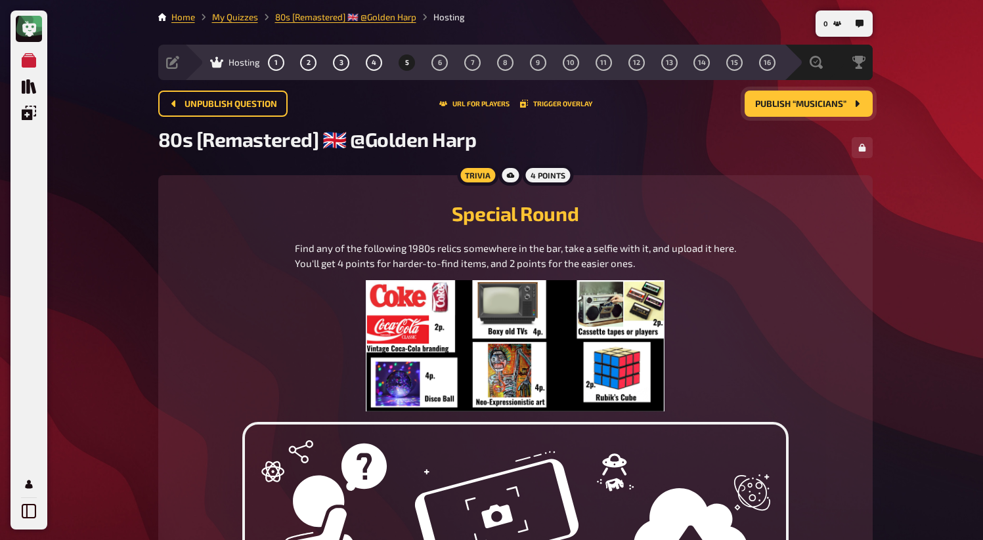
click at [786, 107] on span "Publish “Musicians”" at bounding box center [800, 104] width 91 height 9
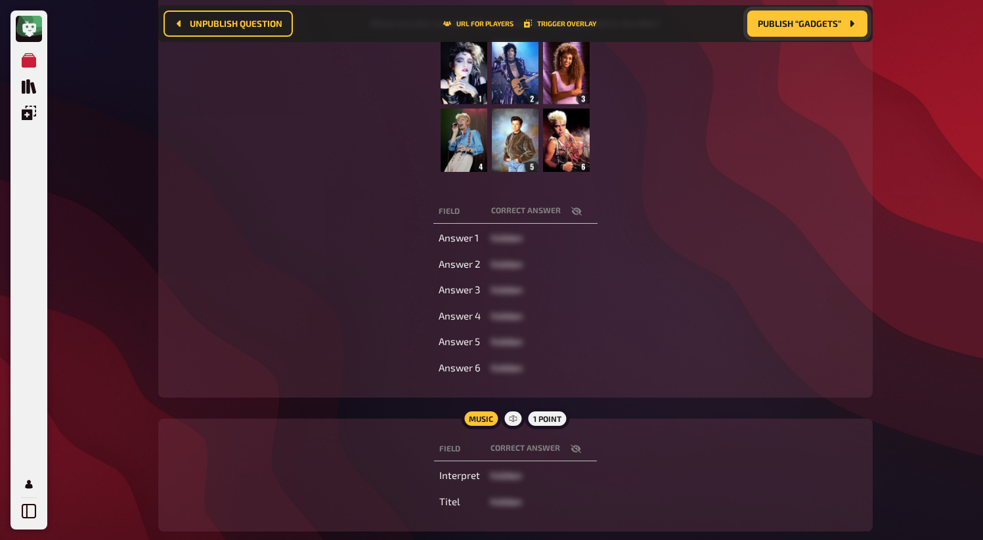
scroll to position [313, 0]
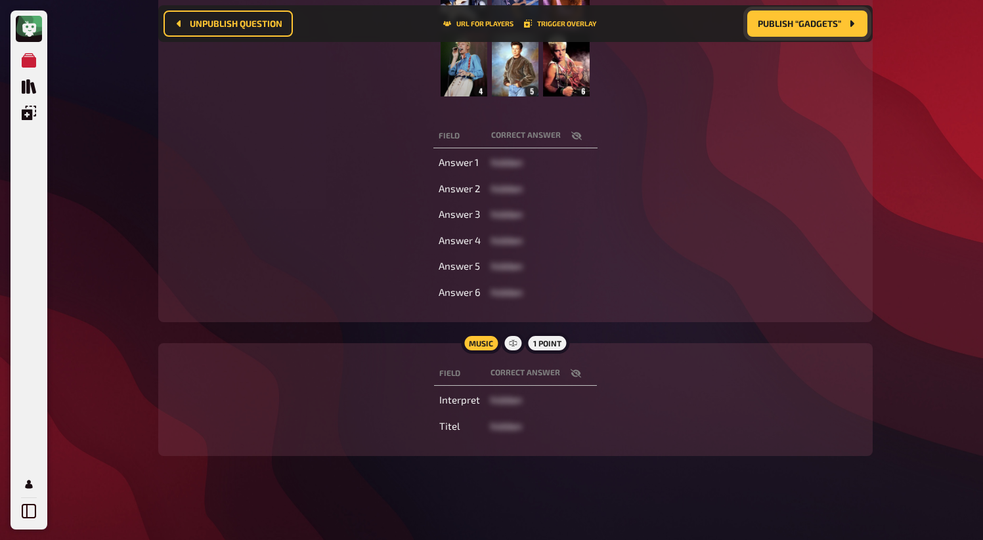
click at [807, 20] on span "Publish “Gadgets”" at bounding box center [799, 23] width 83 height 9
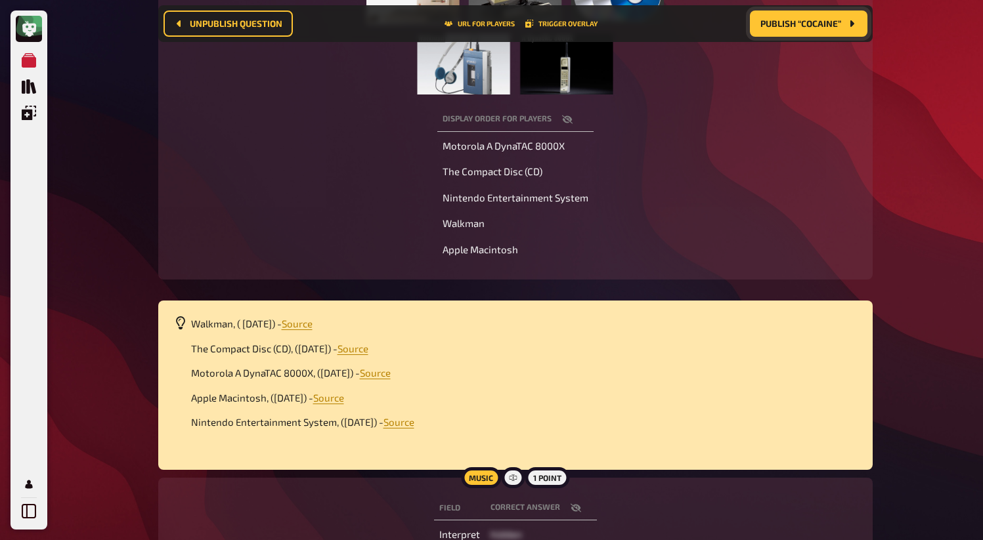
click at [806, 25] on span "Publish “Cocaine”" at bounding box center [800, 23] width 81 height 9
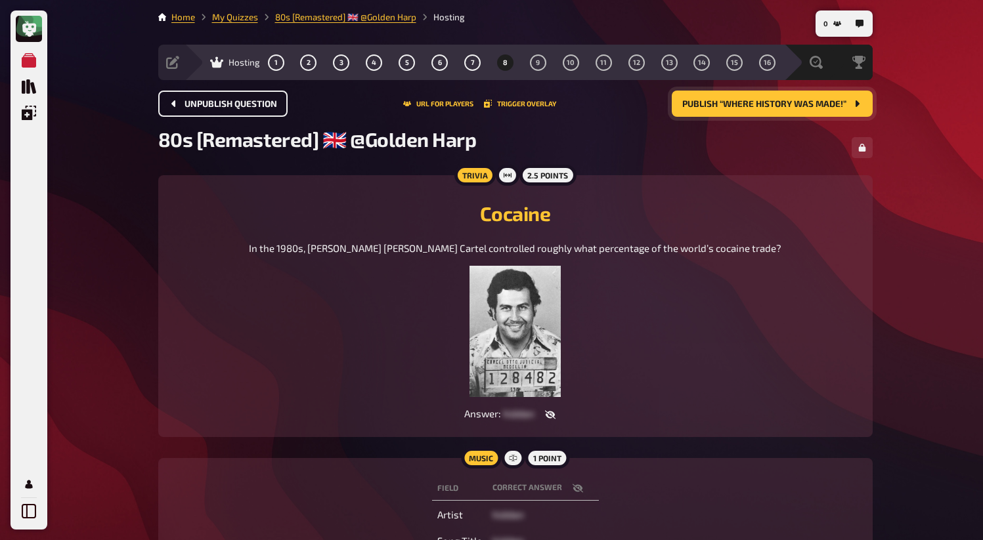
click at [245, 114] on button "Unpublish question" at bounding box center [222, 104] width 129 height 26
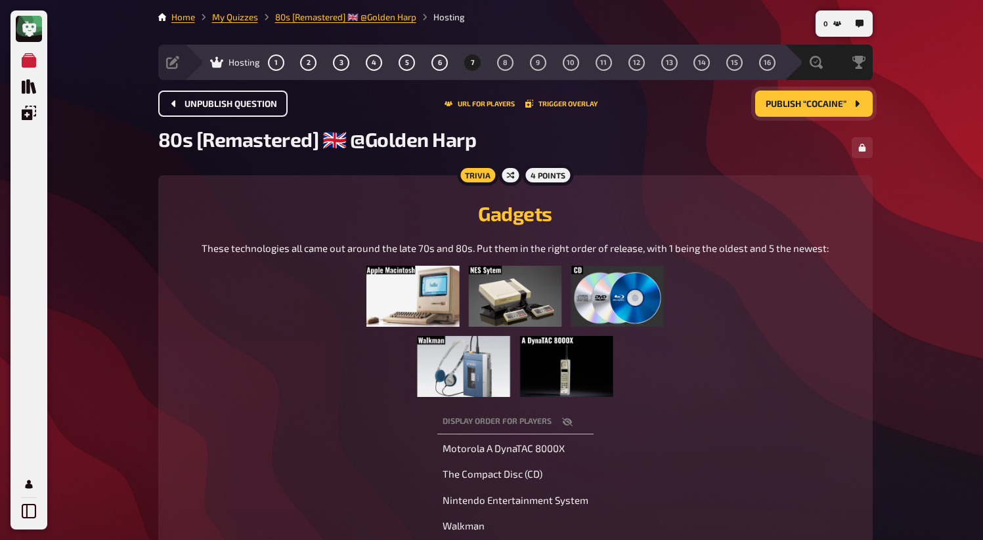
click at [246, 111] on button "Unpublish question" at bounding box center [222, 104] width 129 height 26
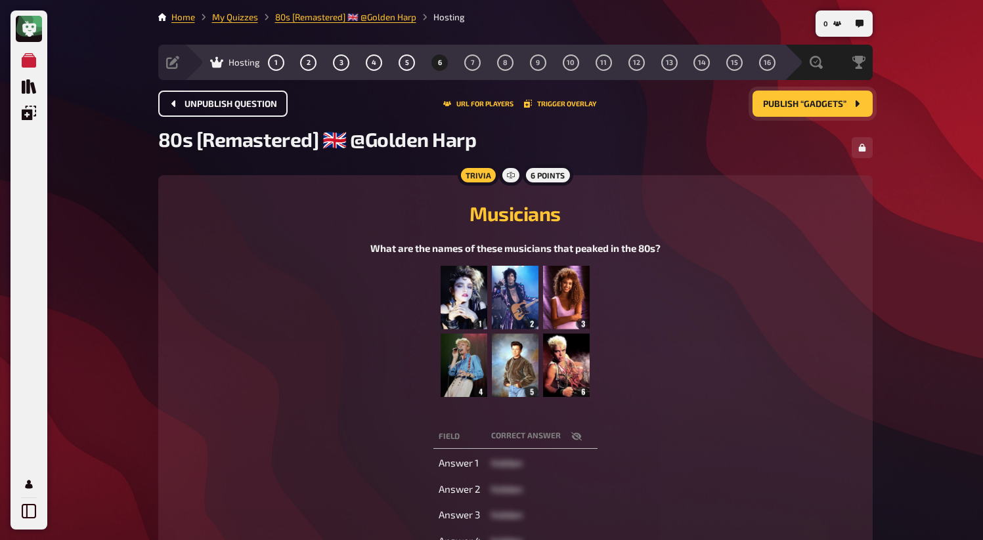
click at [246, 110] on button "Unpublish question" at bounding box center [222, 104] width 129 height 26
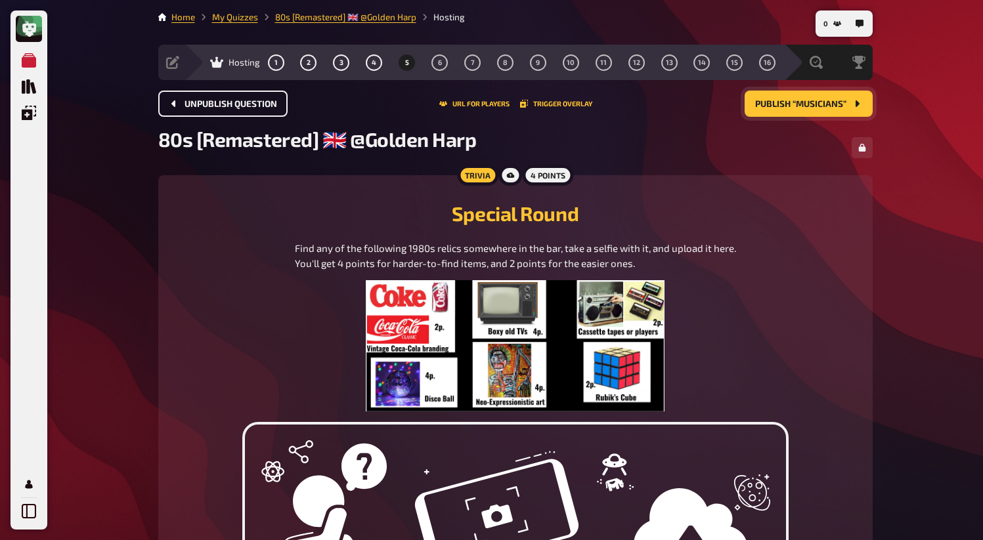
click at [246, 110] on button "Unpublish question" at bounding box center [222, 104] width 129 height 26
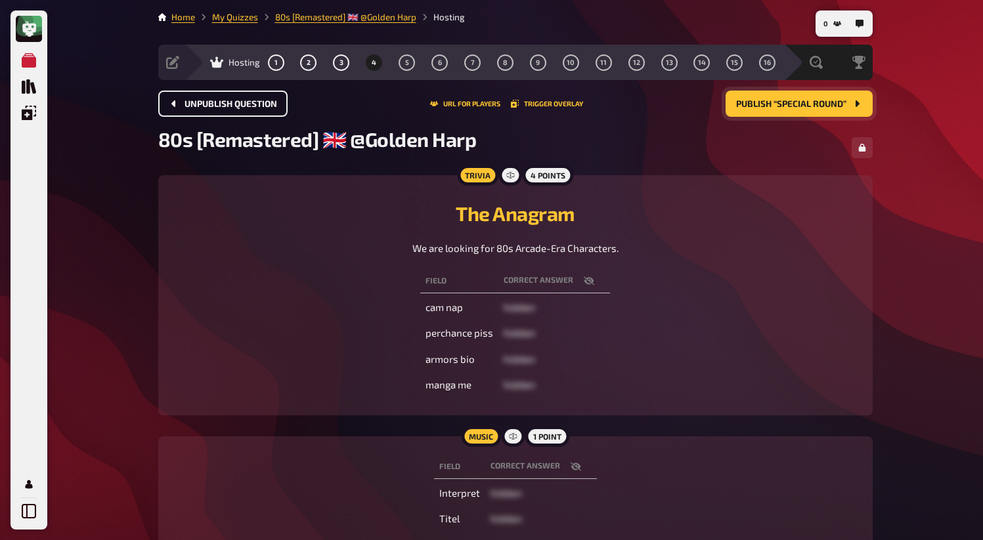
click at [246, 110] on button "Unpublish question" at bounding box center [222, 104] width 129 height 26
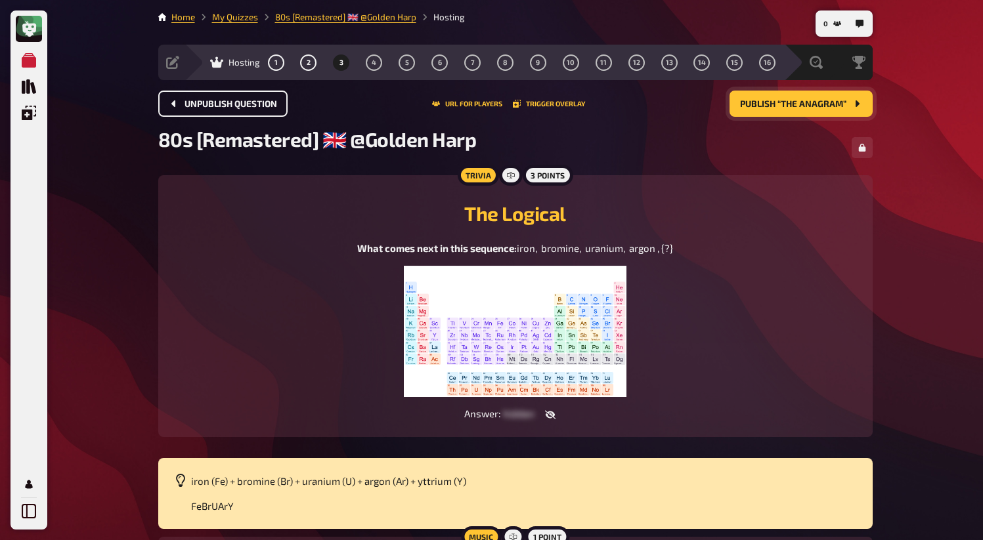
click at [246, 110] on button "Unpublish question" at bounding box center [222, 104] width 129 height 26
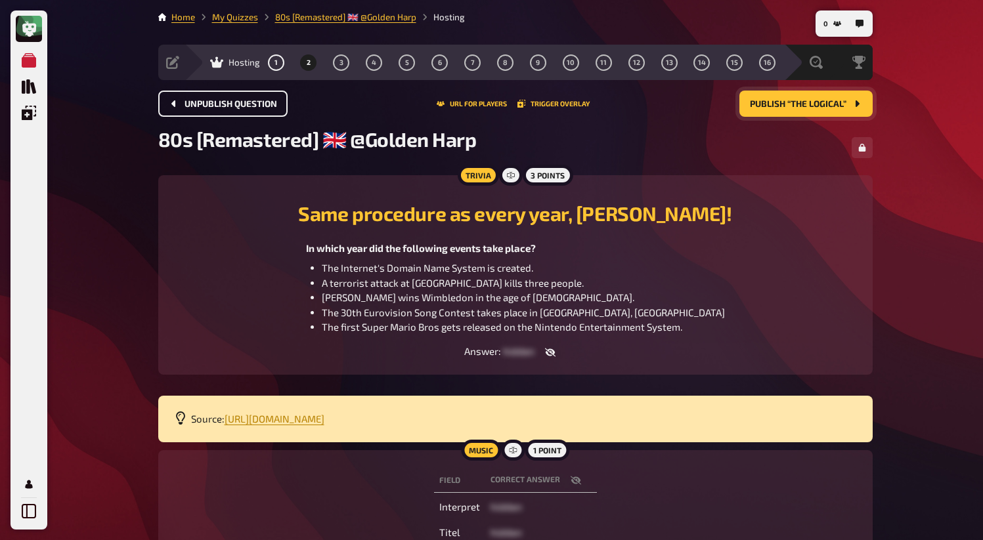
click at [246, 110] on button "Unpublish question" at bounding box center [222, 104] width 129 height 26
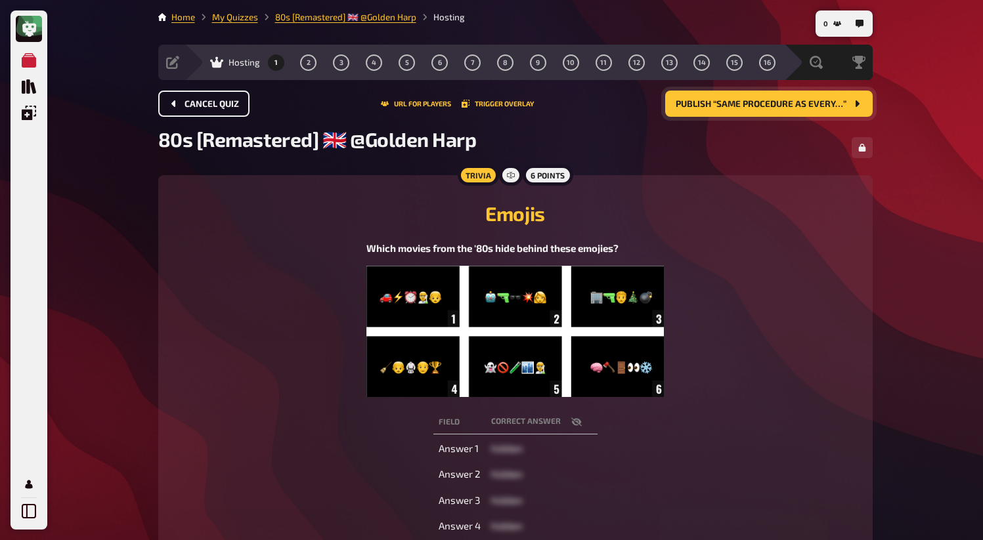
click at [246, 110] on button "Cancel Quiz" at bounding box center [203, 104] width 91 height 26
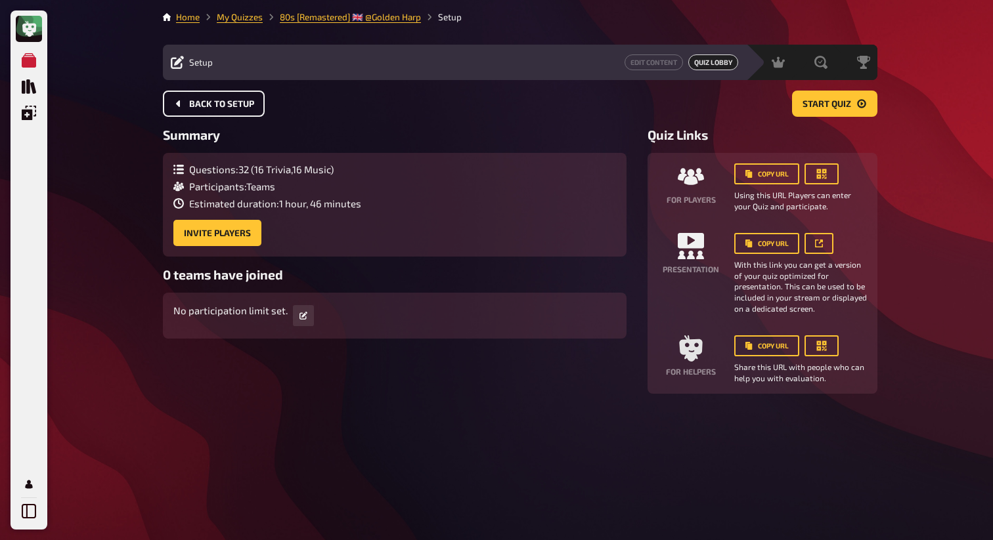
click at [246, 110] on button "Back to setup" at bounding box center [214, 104] width 102 height 26
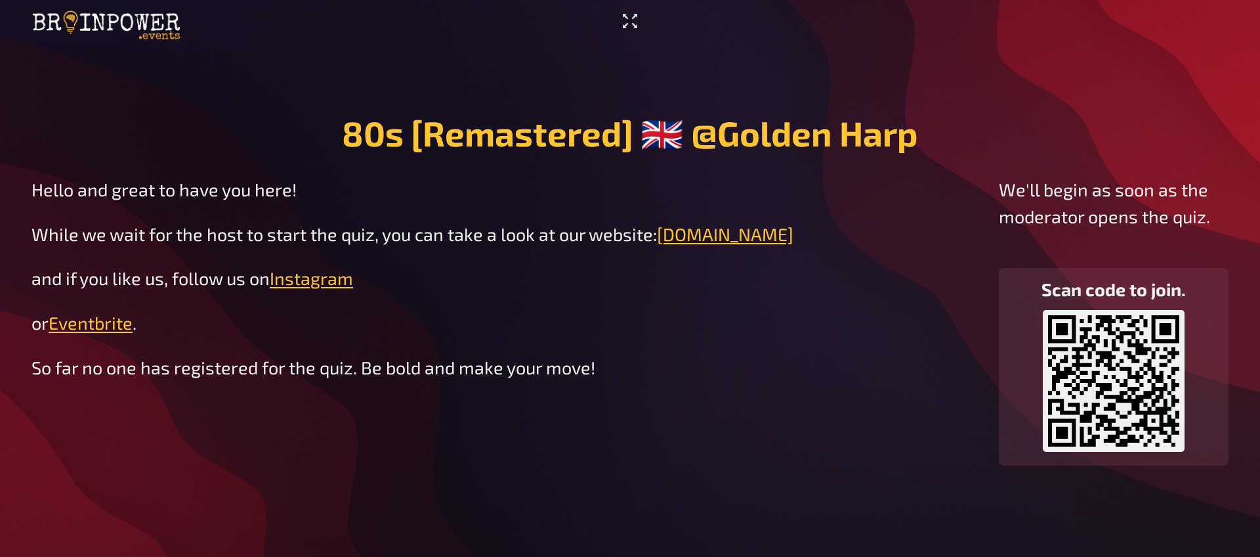
click at [633, 20] on icon "Enter Fullscreen" at bounding box center [630, 21] width 21 height 21
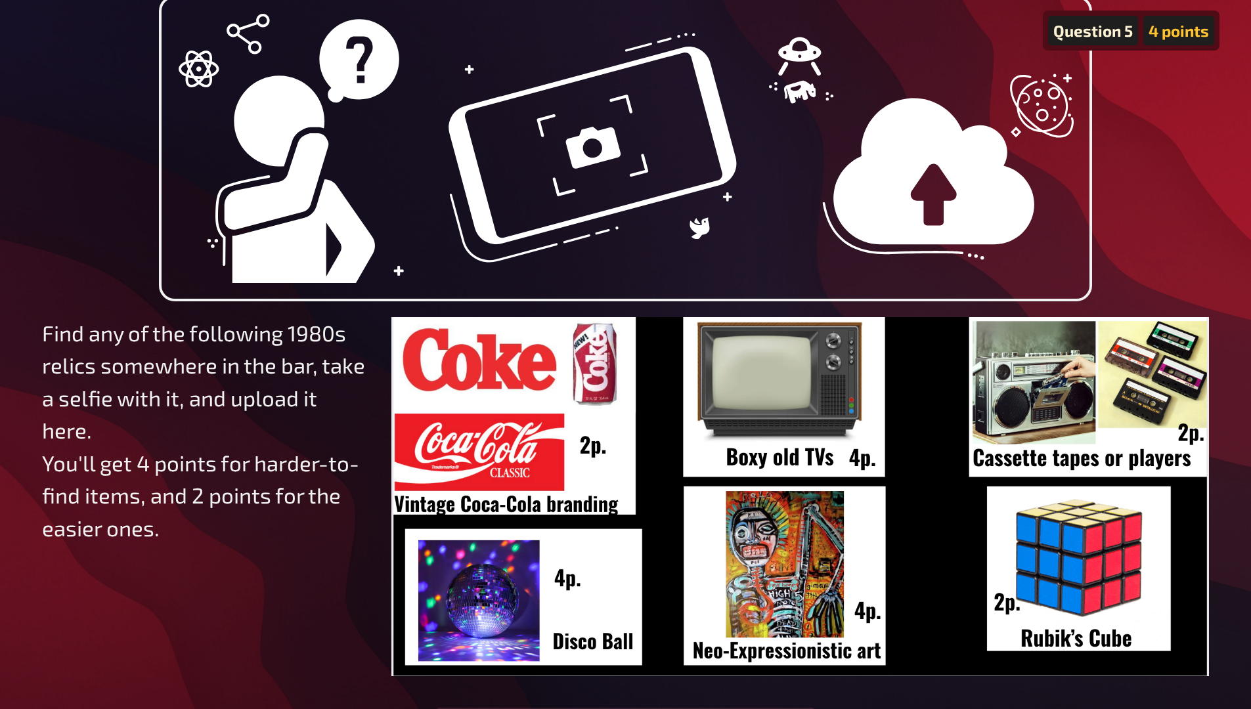
scroll to position [217, 0]
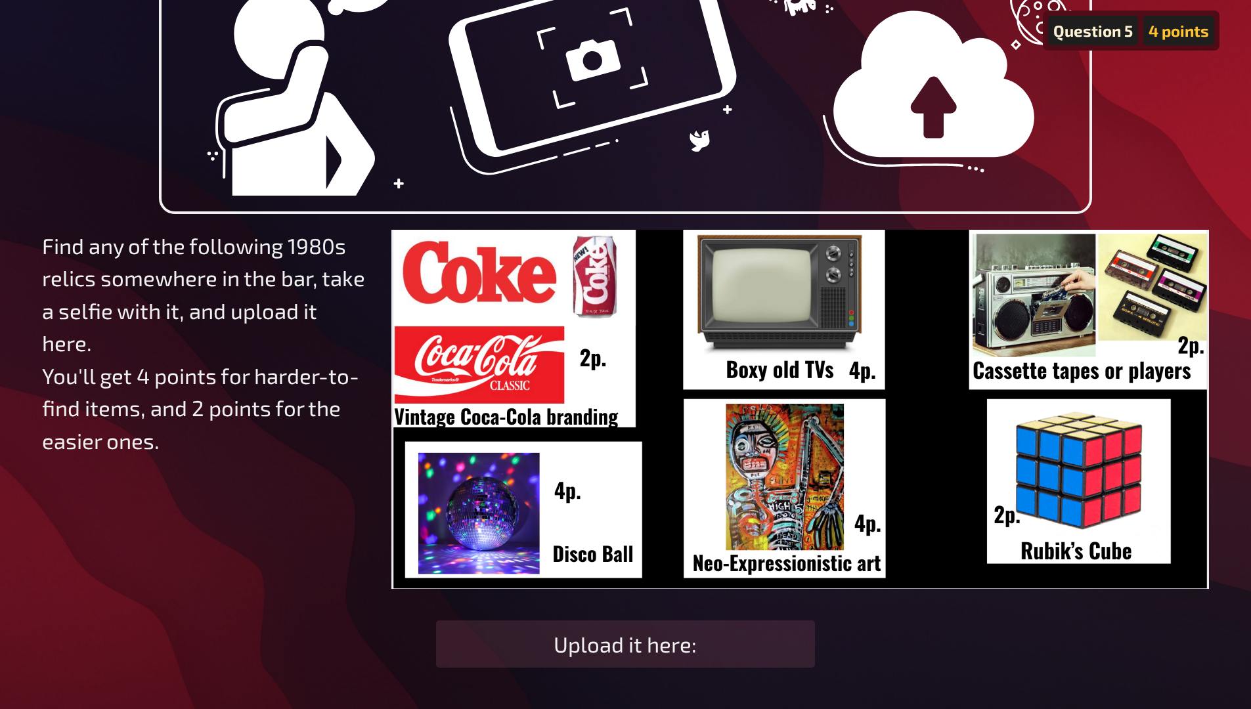
click at [725, 486] on img at bounding box center [799, 409] width 817 height 359
click at [668, 556] on div "Upload it here:" at bounding box center [625, 643] width 378 height 47
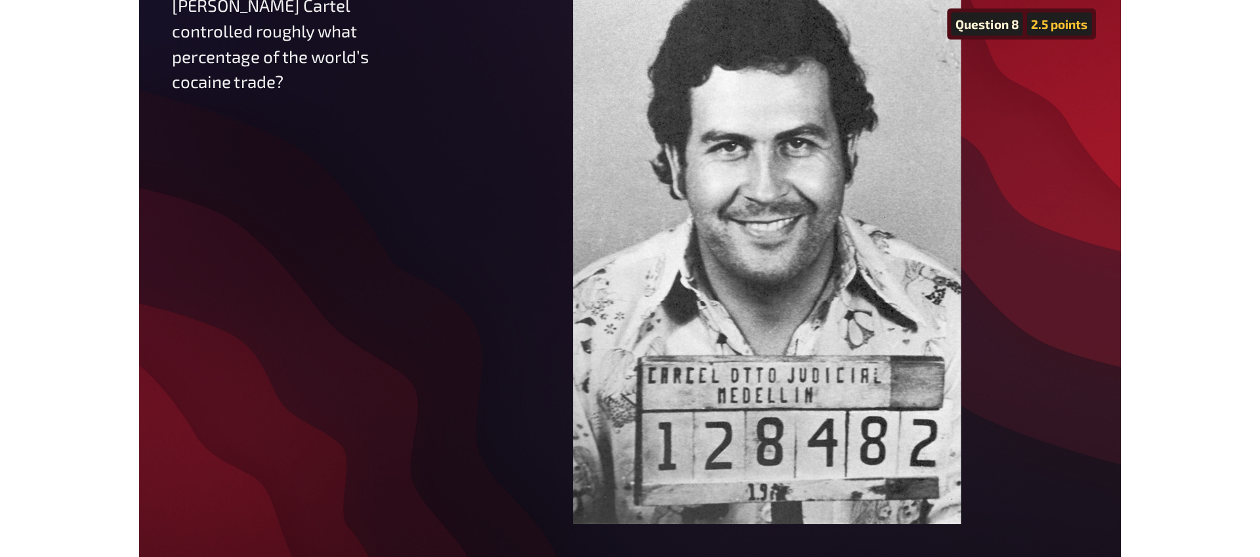
scroll to position [0, 0]
